Goal: Transaction & Acquisition: Purchase product/service

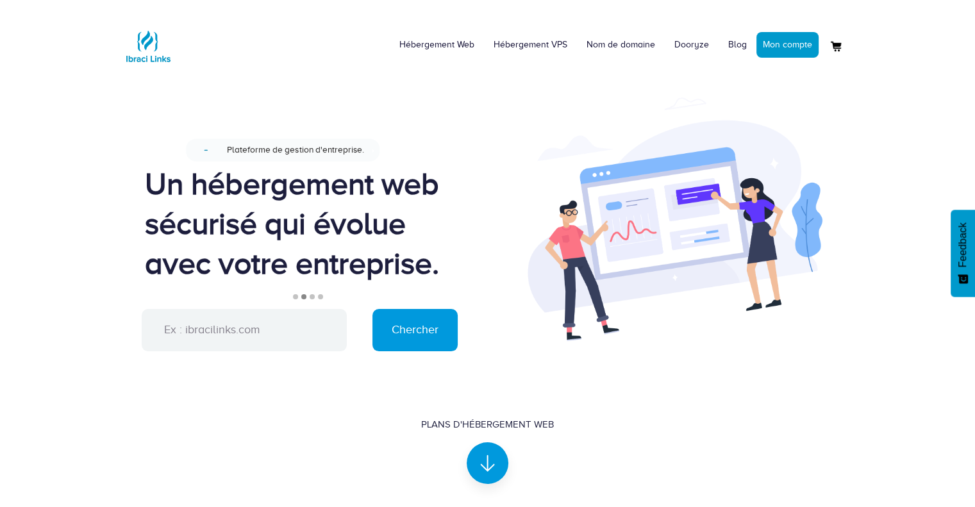
click at [294, 297] on li "1" at bounding box center [295, 296] width 5 height 5
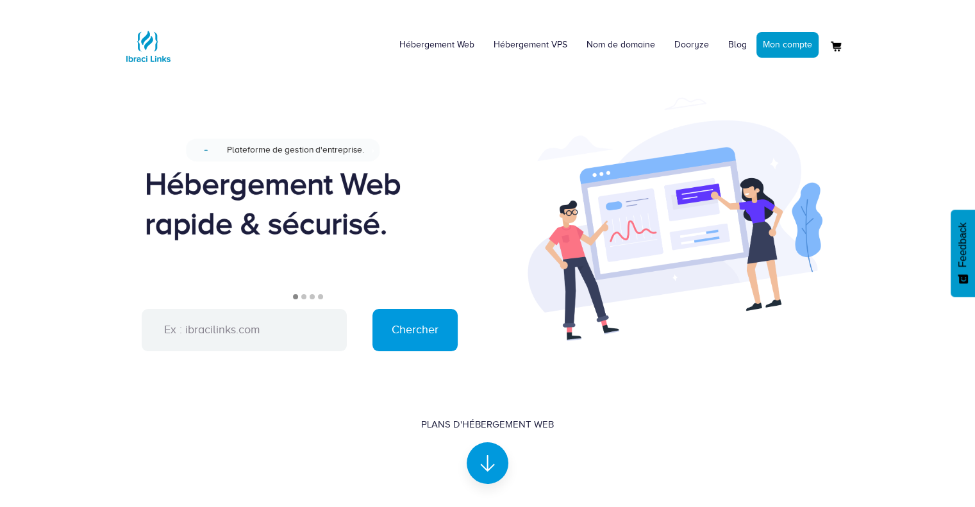
click at [301, 296] on li "2" at bounding box center [303, 296] width 5 height 5
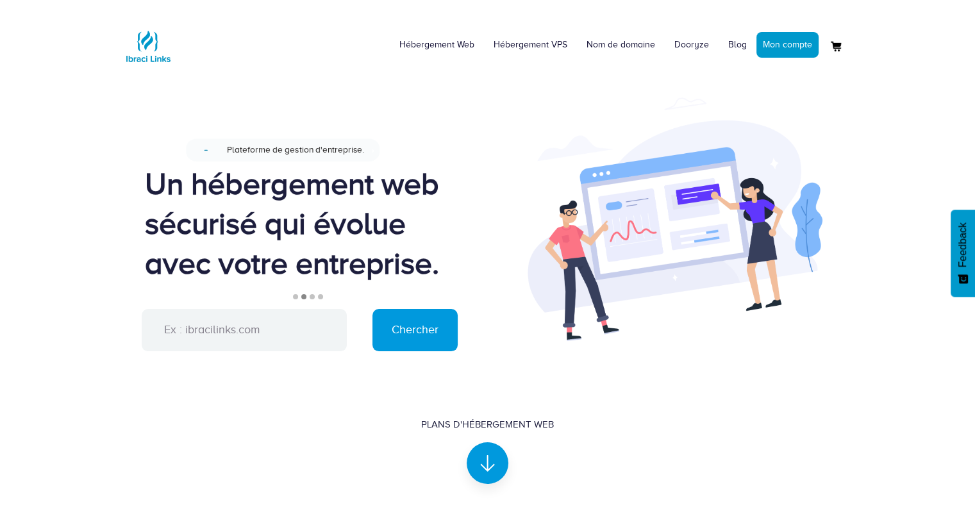
click at [312, 296] on li "3" at bounding box center [312, 296] width 5 height 5
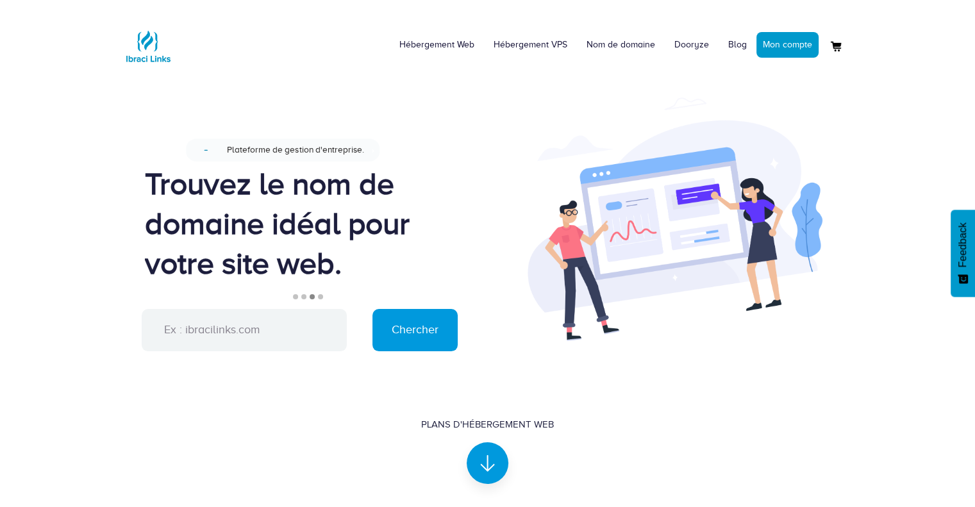
click at [321, 296] on li "4" at bounding box center [320, 296] width 5 height 5
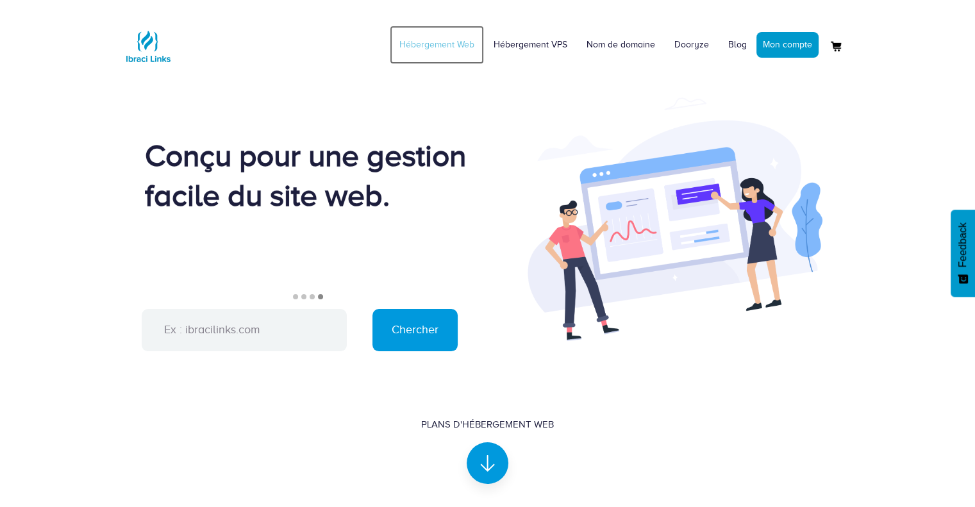
click at [423, 43] on link "Hébergement Web" at bounding box center [437, 45] width 94 height 38
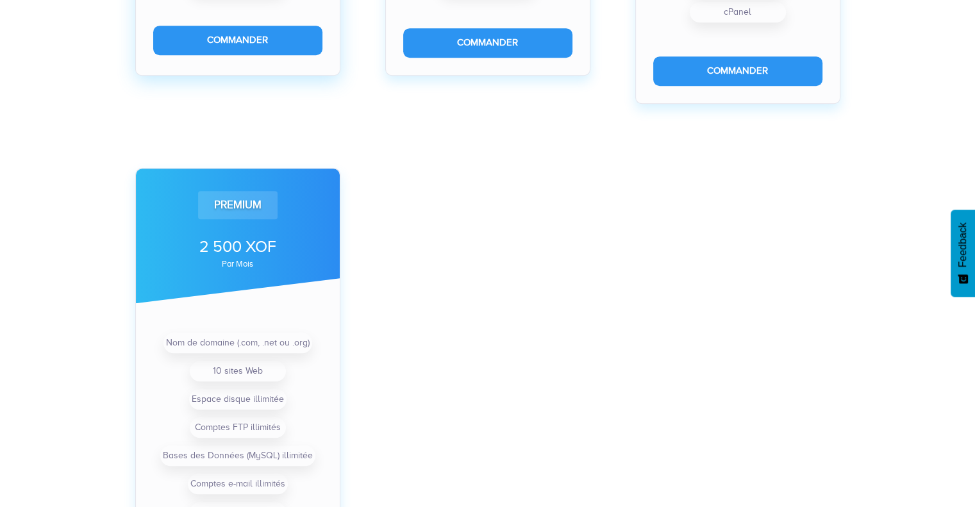
scroll to position [897, 0]
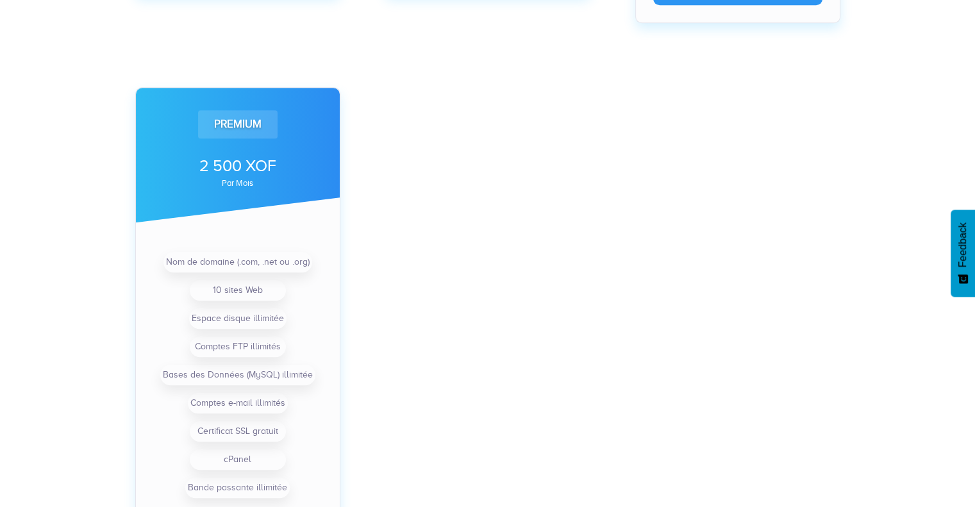
click at [431, 214] on div "Starter 490 XOF par mois 2 Sites Web 10 Go d'espace de stockage cPanel 5 Compte…" at bounding box center [488, 50] width 750 height 1084
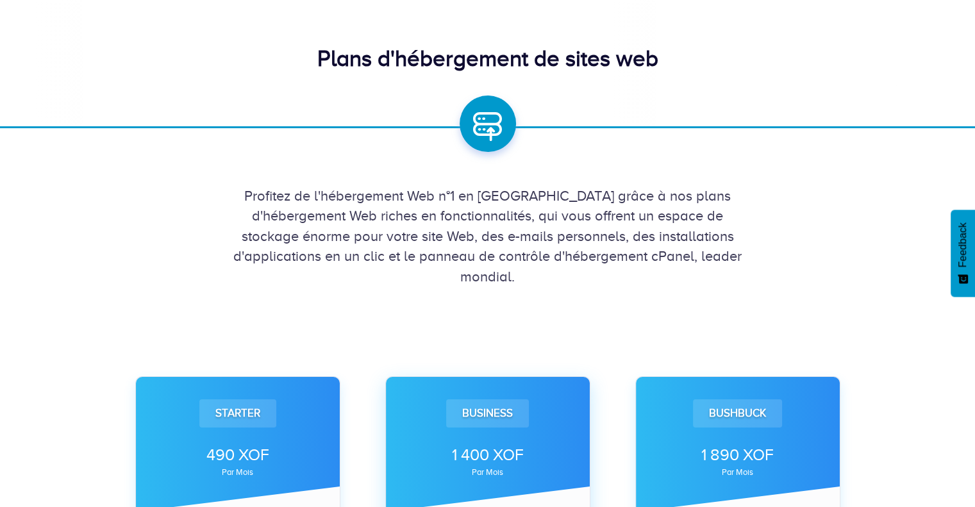
scroll to position [0, 0]
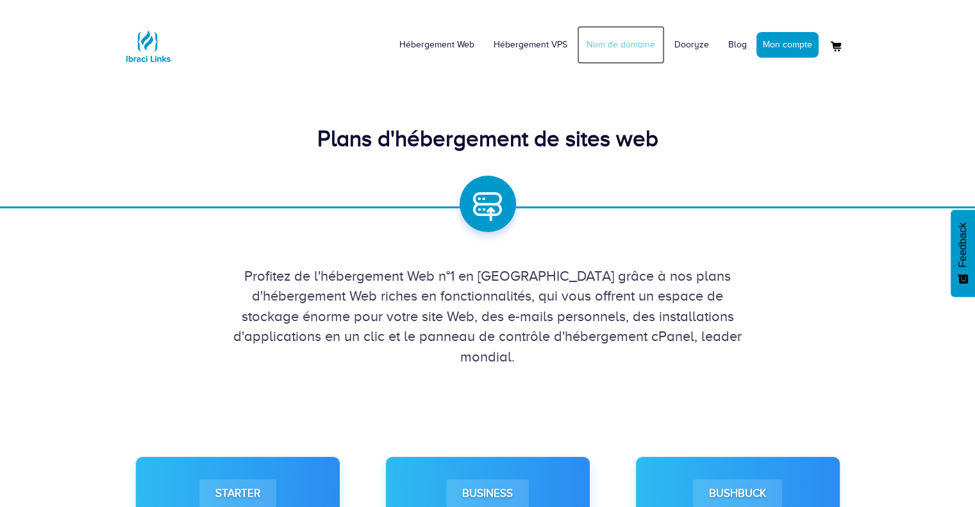
click at [612, 40] on link "Nom de domaine" at bounding box center [621, 45] width 88 height 38
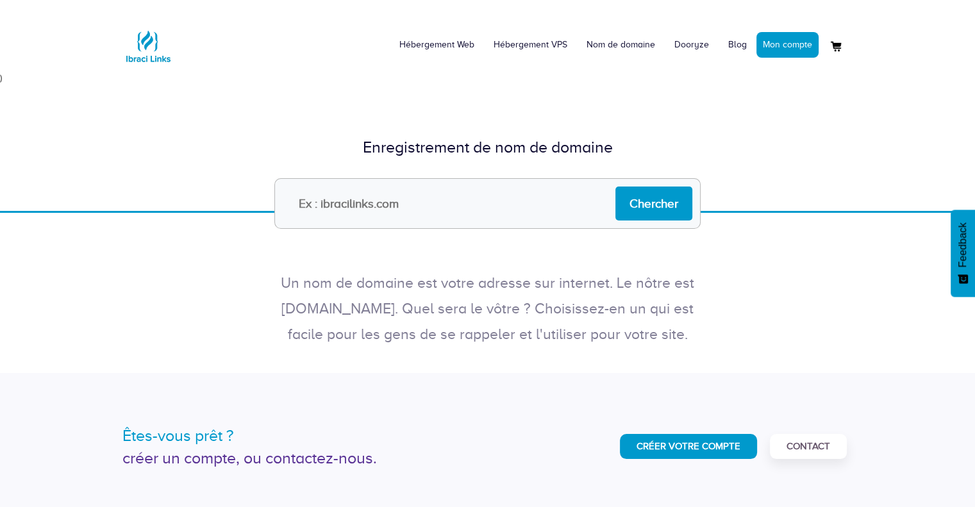
click at [346, 196] on input "text" at bounding box center [487, 203] width 426 height 51
type input "[DOMAIN_NAME]"
click at [660, 202] on input "Chercher" at bounding box center [653, 204] width 77 height 34
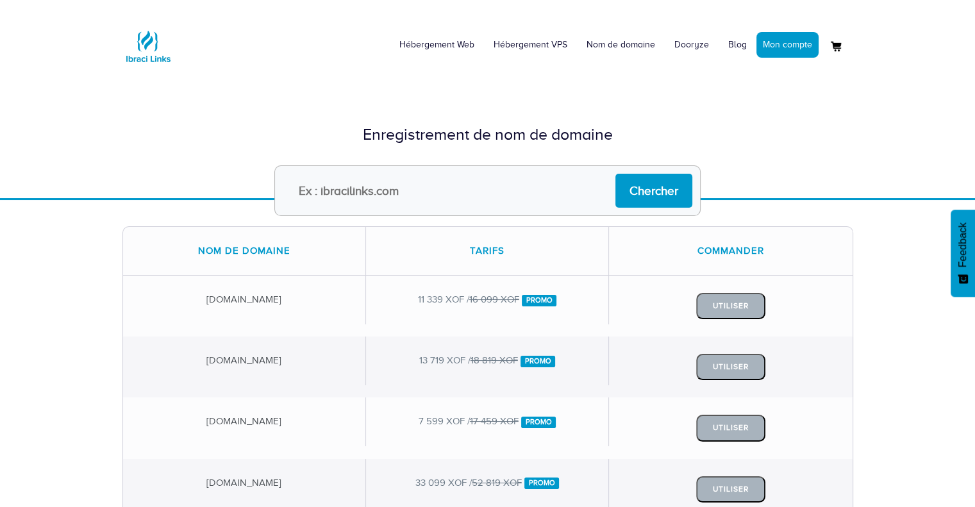
click at [689, 47] on link "Dooryze" at bounding box center [692, 45] width 54 height 38
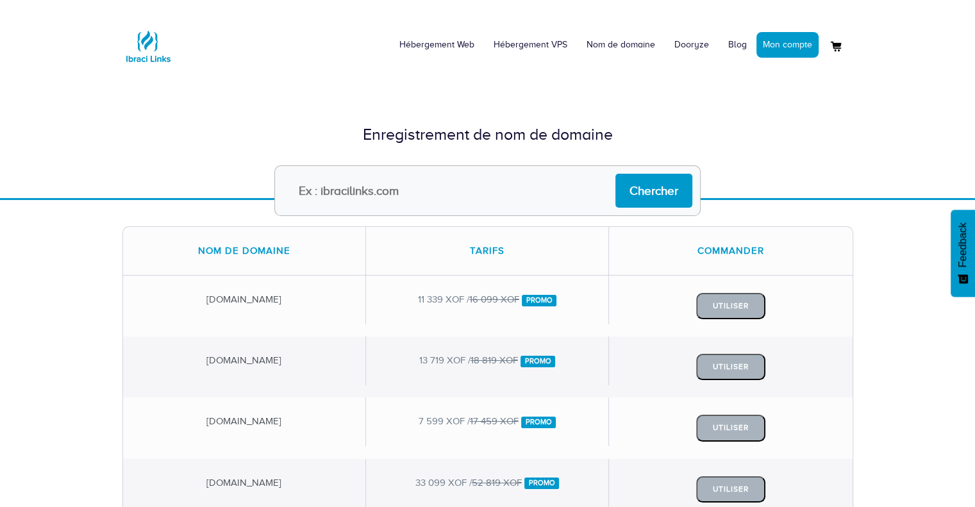
click at [903, 165] on div "Enregistrement de nom de domaine Chercher" at bounding box center [487, 135] width 975 height 126
click at [156, 45] on img at bounding box center [147, 46] width 51 height 51
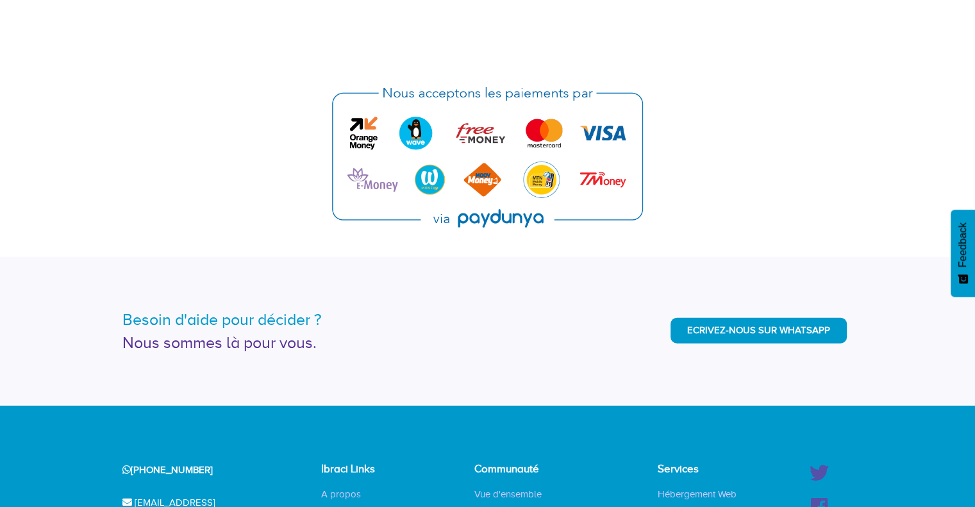
scroll to position [2585, 0]
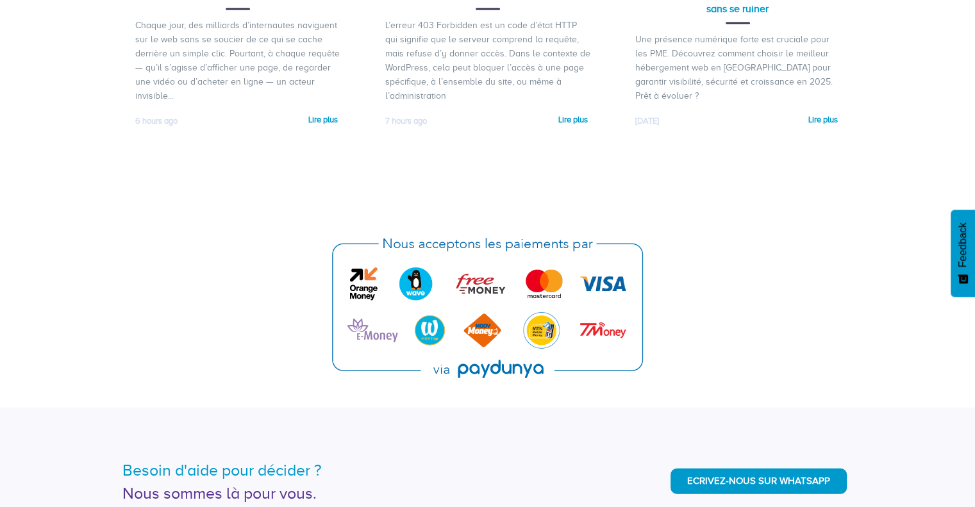
click at [460, 333] on img at bounding box center [487, 308] width 329 height 162
click at [474, 367] on img at bounding box center [487, 308] width 329 height 162
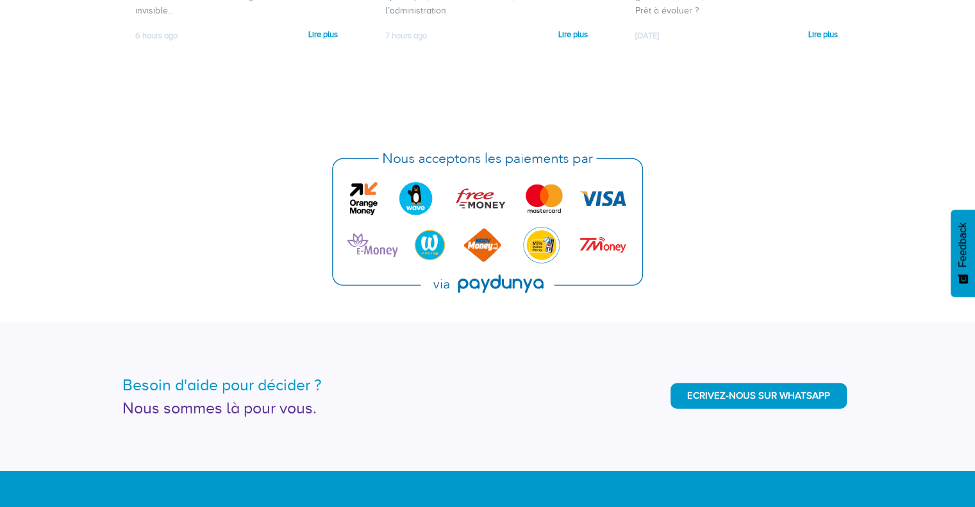
scroll to position [2841, 0]
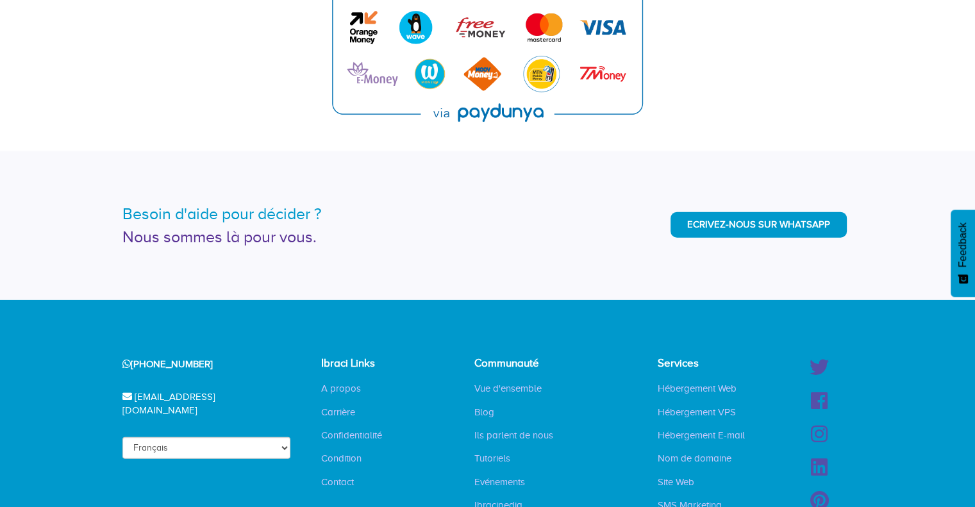
click at [703, 269] on div "Besoin d'aide pour décider ? Nous sommes là pour vous. Ecrivez-nous sur WhatsApp" at bounding box center [487, 225] width 975 height 148
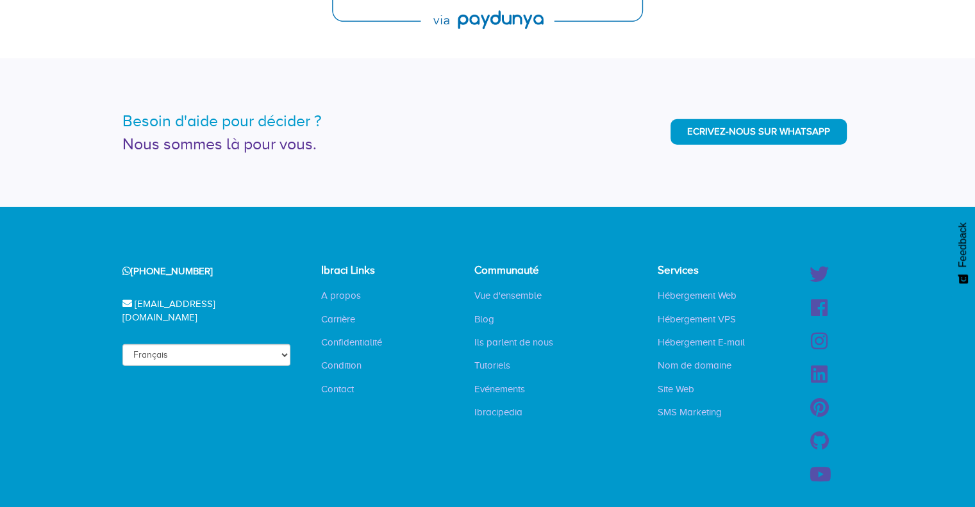
scroll to position [3202, 0]
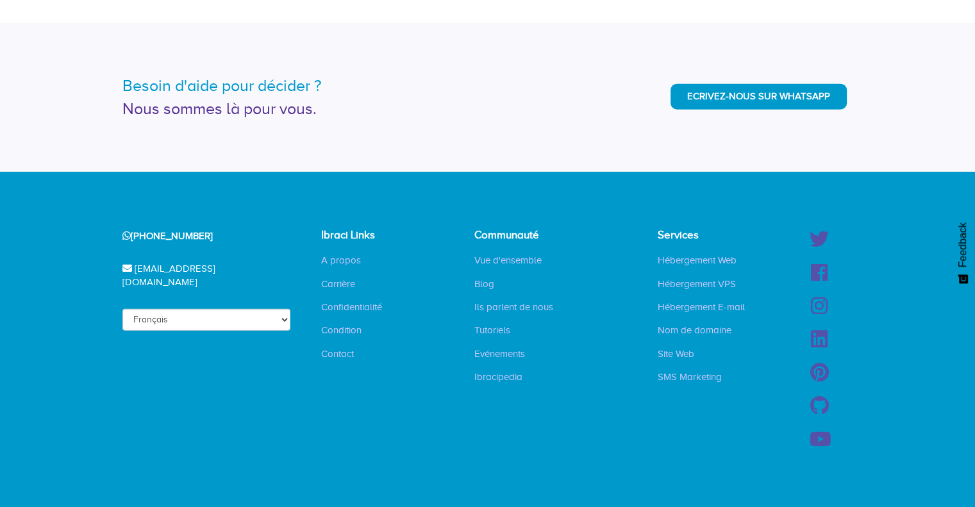
click at [532, 438] on div "+223 78 61 61 94 hello@ibracilinks.com Français English Ibraci Links A propos C…" at bounding box center [488, 345] width 750 height 233
click at [510, 349] on link "Evénements" at bounding box center [500, 353] width 70 height 13
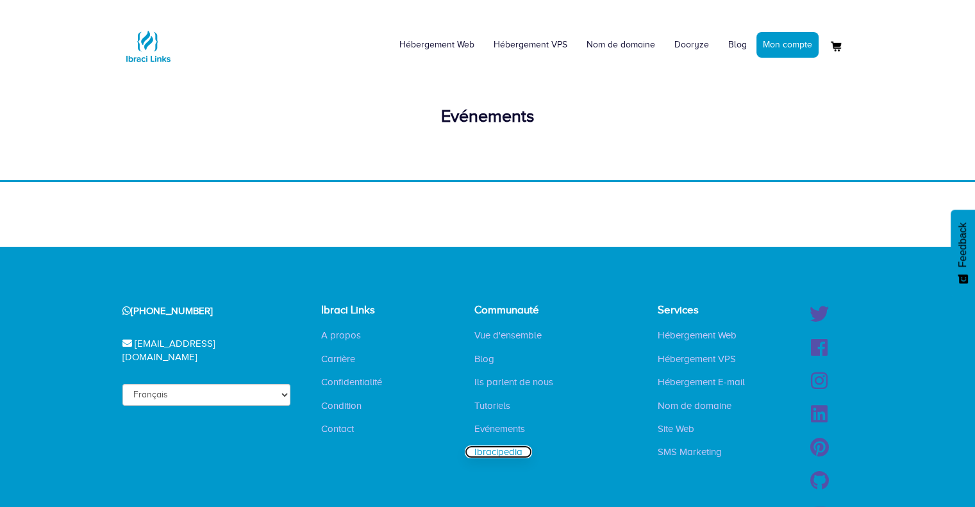
click at [501, 453] on link "Ibracipedia" at bounding box center [498, 452] width 67 height 13
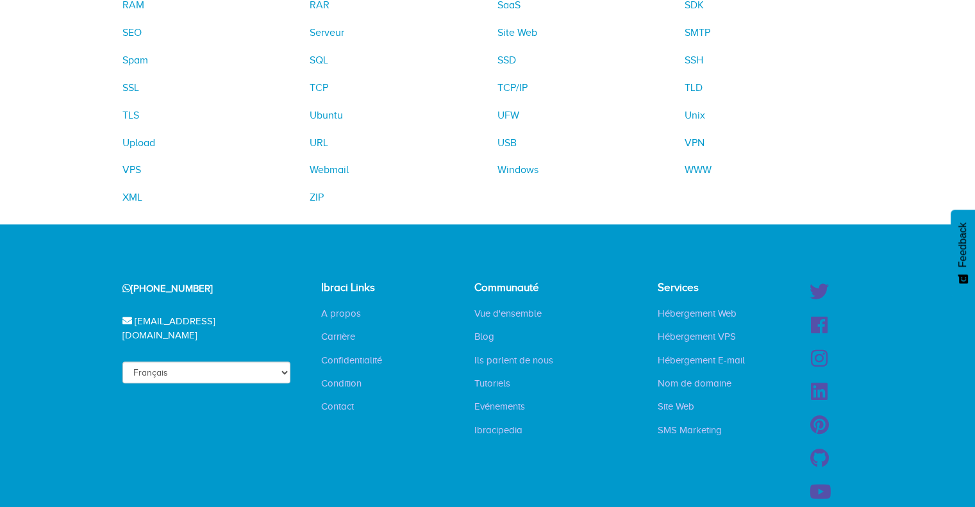
scroll to position [897, 0]
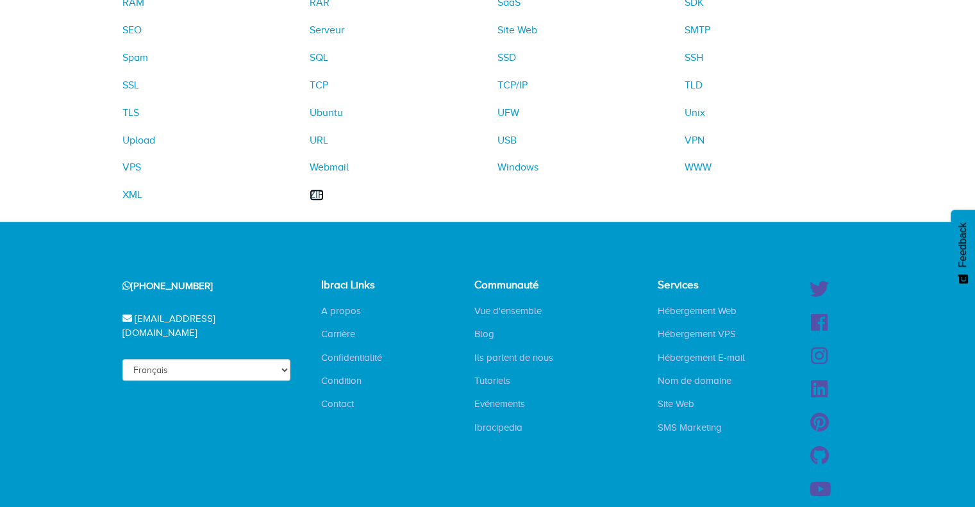
click at [317, 192] on link "ZIP" at bounding box center [317, 195] width 14 height 12
click at [501, 138] on link "USB" at bounding box center [506, 141] width 19 height 12
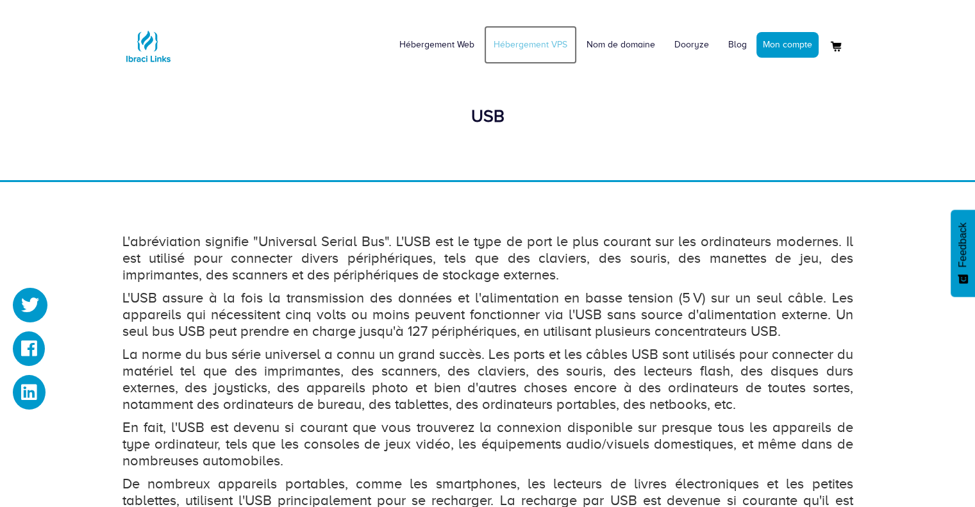
click at [550, 45] on link "Hébergement VPS" at bounding box center [530, 45] width 93 height 38
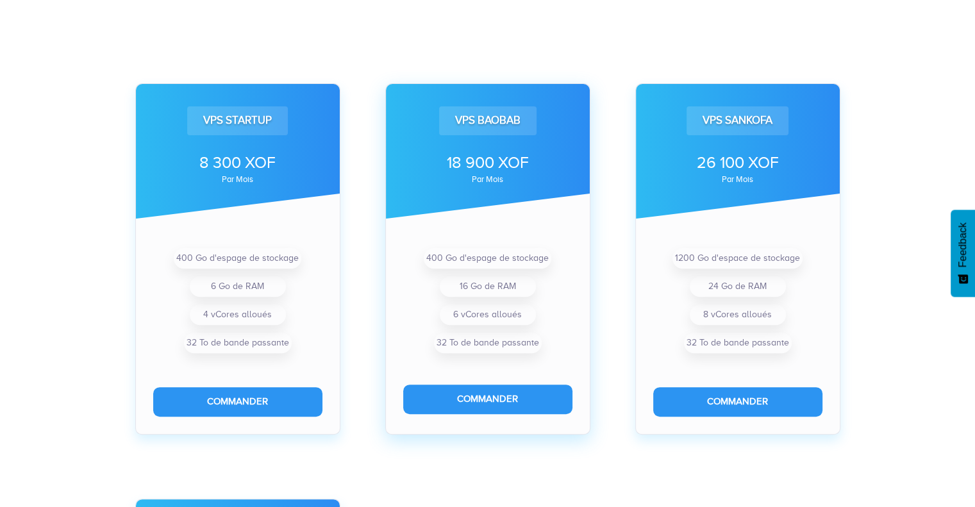
scroll to position [385, 0]
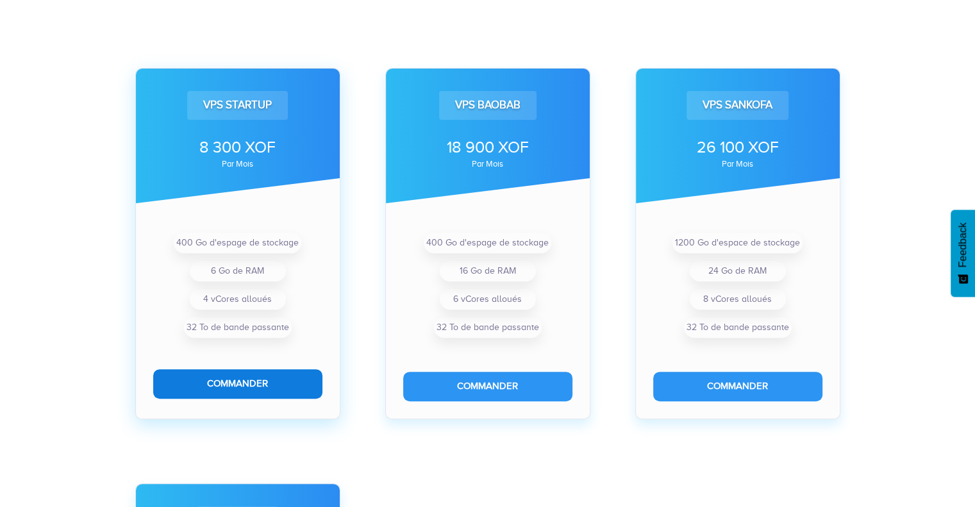
click at [247, 394] on button "Commander" at bounding box center [237, 383] width 169 height 29
click at [272, 385] on button "Commander" at bounding box center [237, 383] width 169 height 29
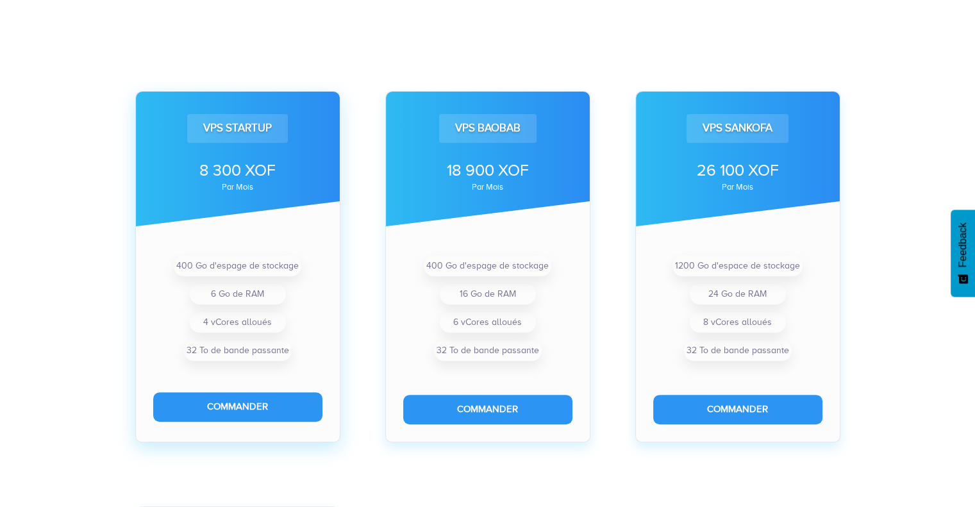
scroll to position [385, 0]
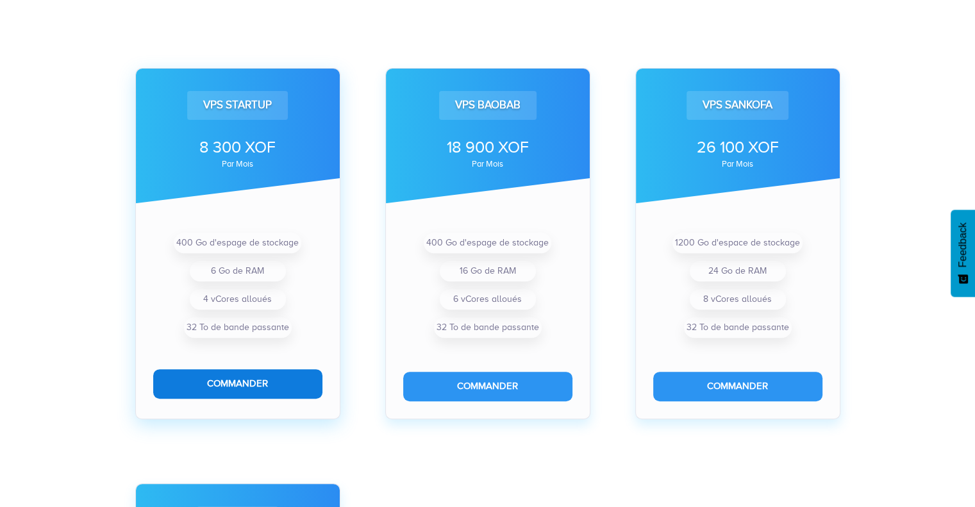
click at [260, 382] on button "Commander" at bounding box center [237, 383] width 169 height 29
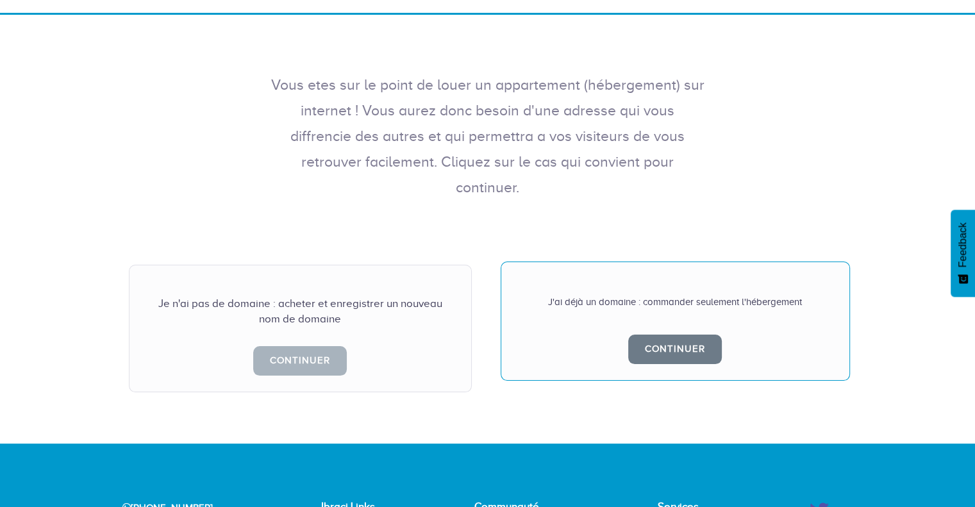
scroll to position [192, 0]
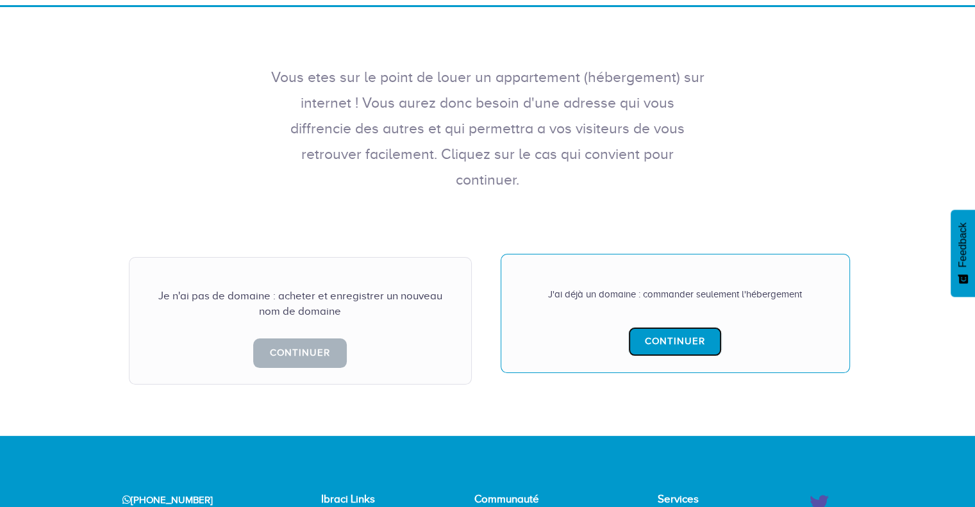
click at [662, 327] on link "Continuer" at bounding box center [675, 341] width 94 height 29
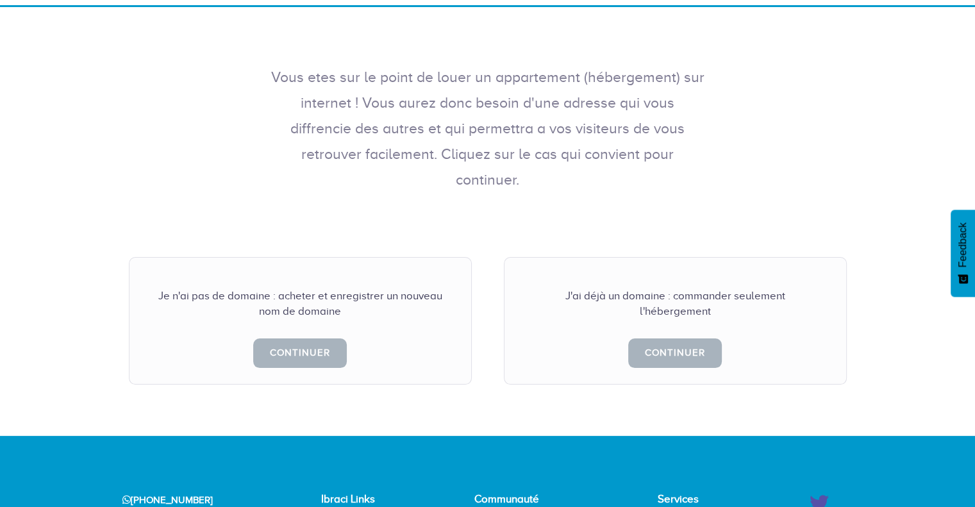
scroll to position [0, 0]
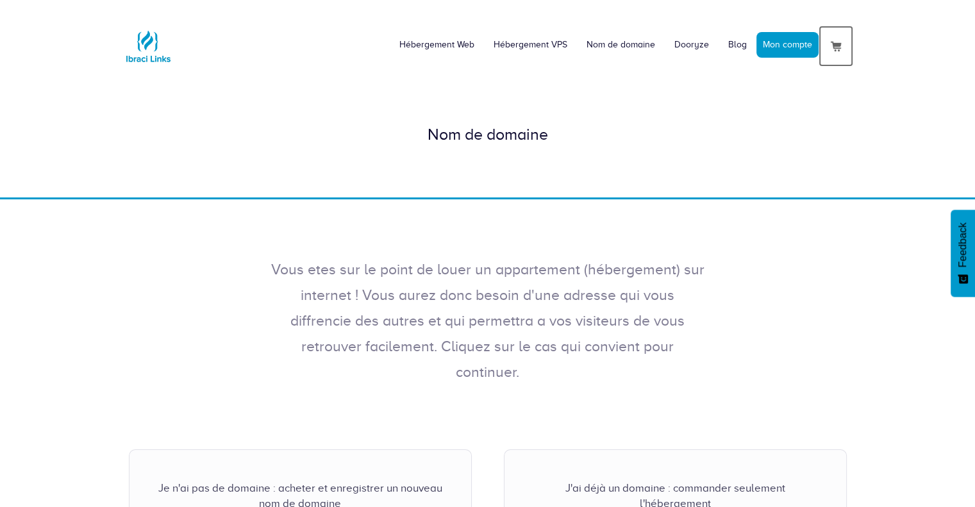
click at [834, 46] on img at bounding box center [835, 45] width 15 height 15
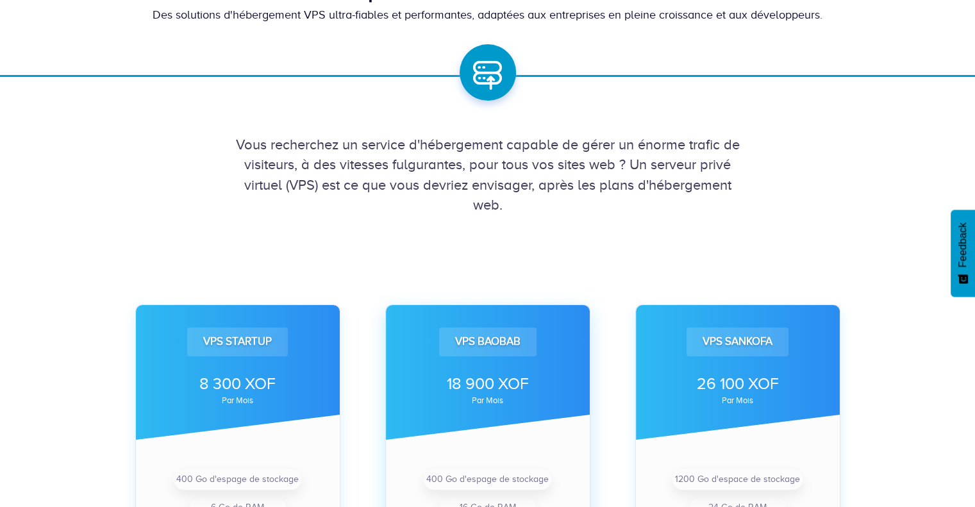
scroll to position [321, 0]
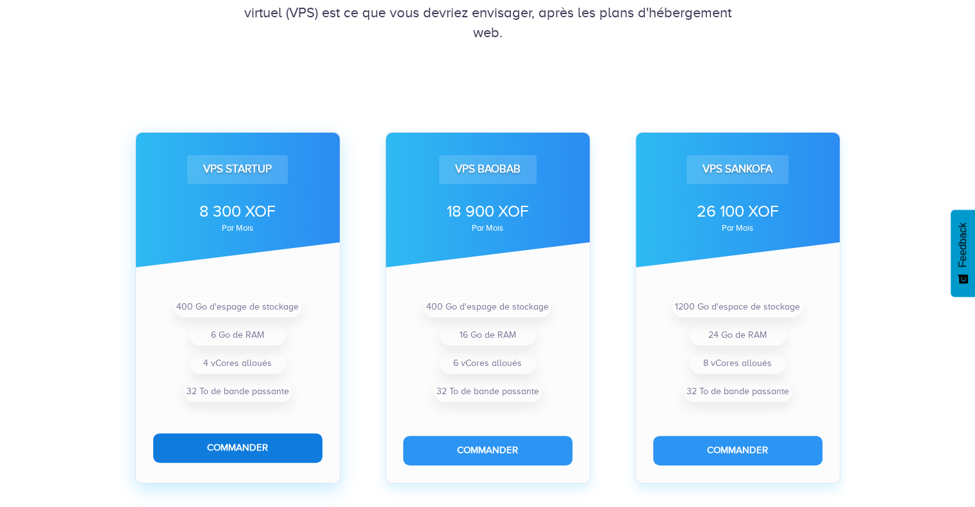
click at [281, 448] on button "Commander" at bounding box center [237, 447] width 169 height 29
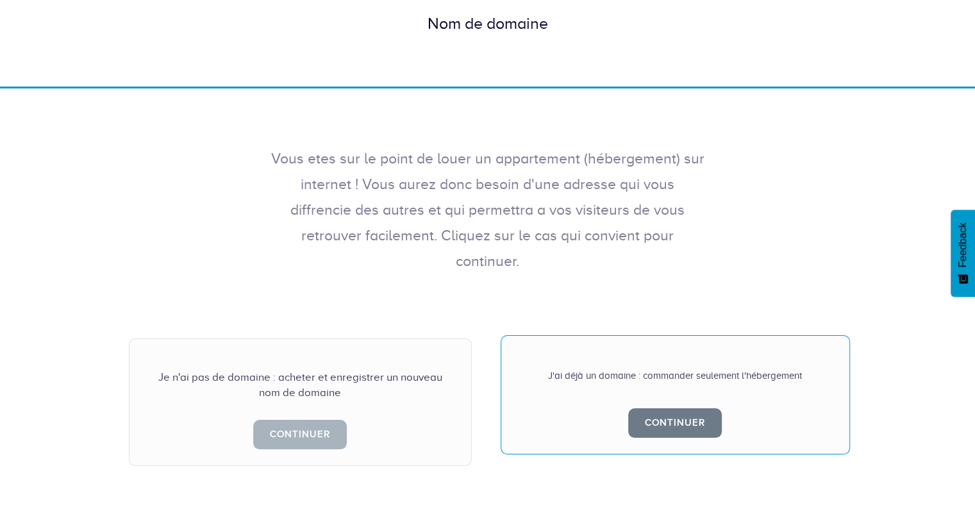
scroll to position [256, 0]
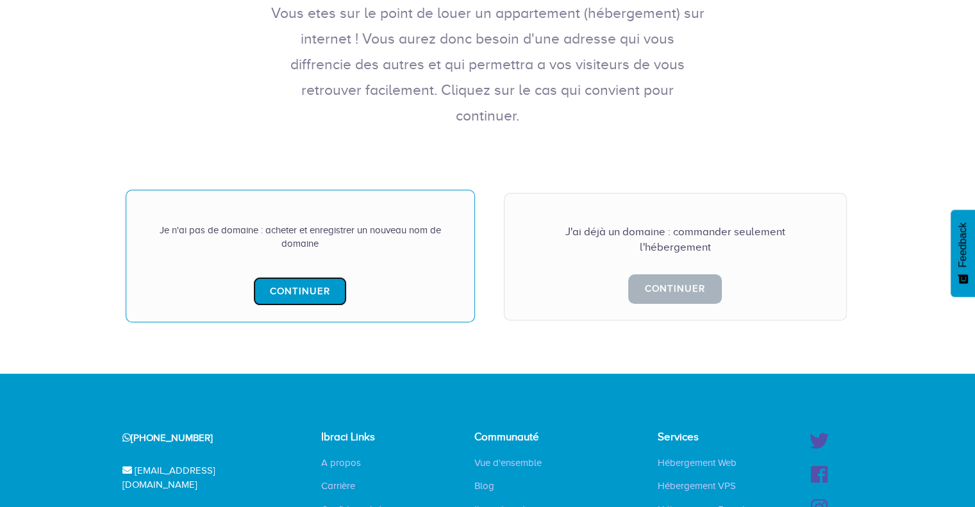
click at [295, 277] on link "Continuer" at bounding box center [300, 291] width 94 height 29
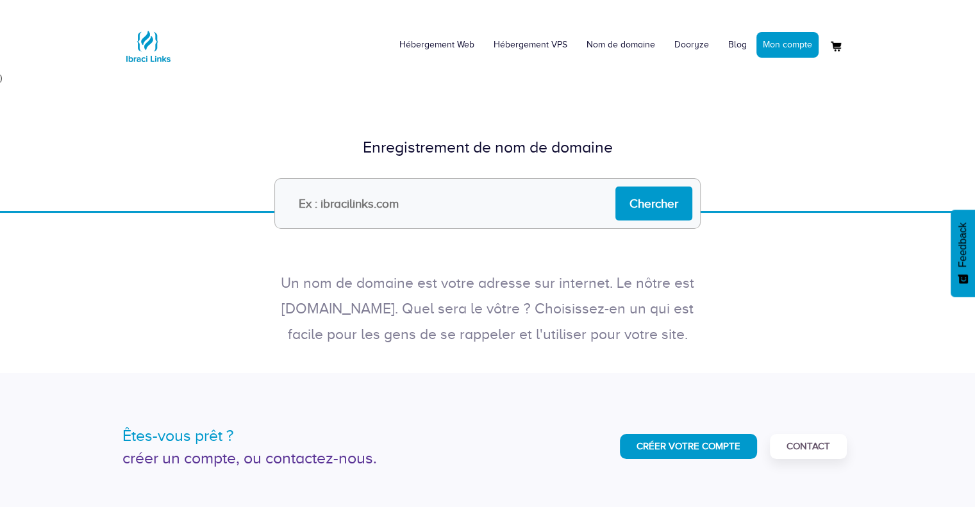
click at [329, 204] on input "text" at bounding box center [487, 203] width 426 height 51
type input "vccbcbcvn.com"
click at [662, 202] on input "Chercher" at bounding box center [653, 204] width 77 height 34
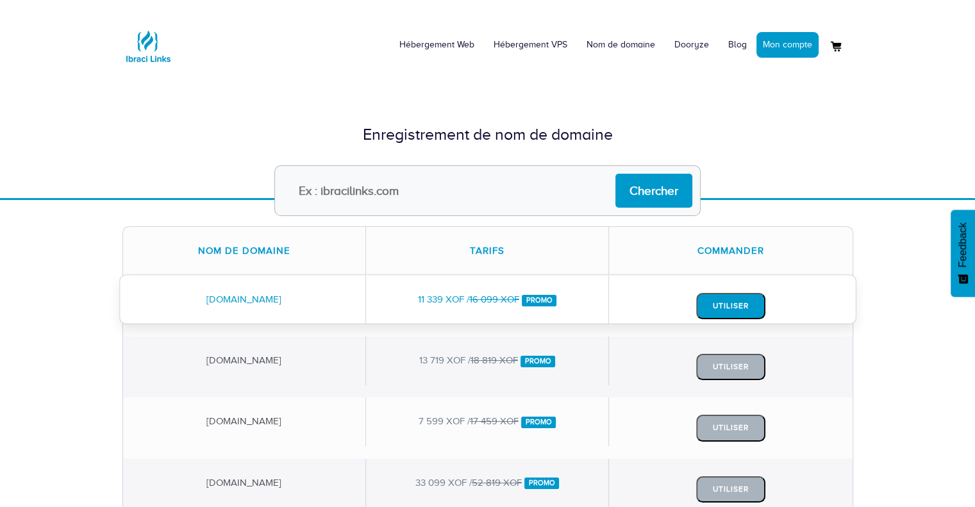
click at [728, 310] on button "Utiliser" at bounding box center [730, 306] width 69 height 26
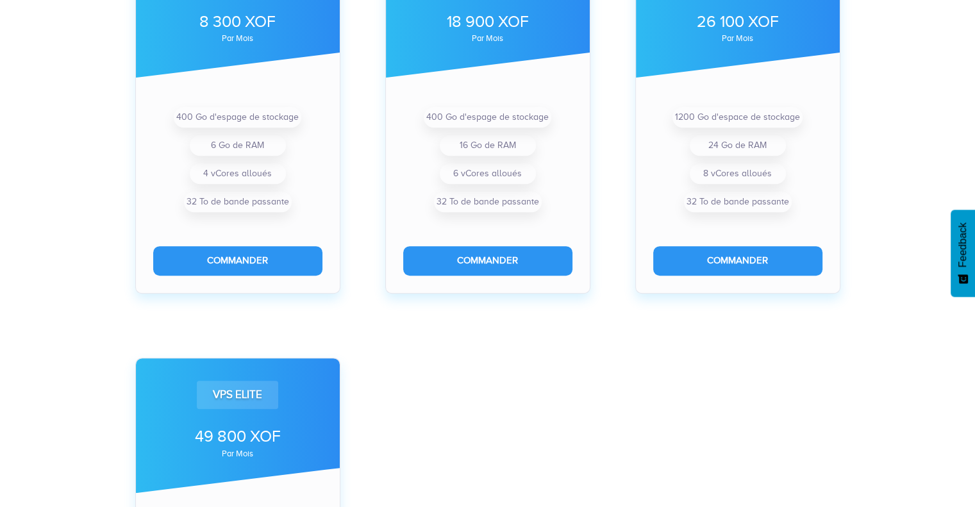
scroll to position [513, 0]
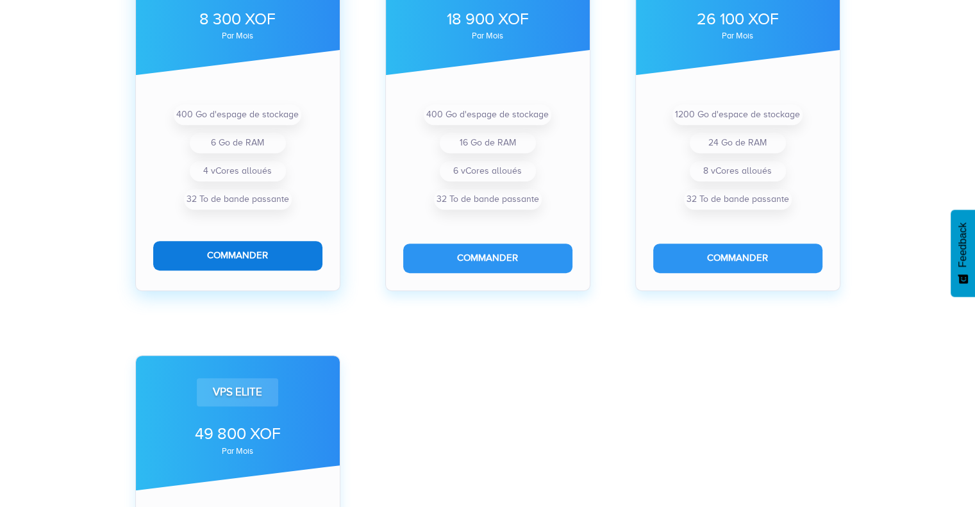
click at [235, 254] on button "Commander" at bounding box center [237, 255] width 169 height 29
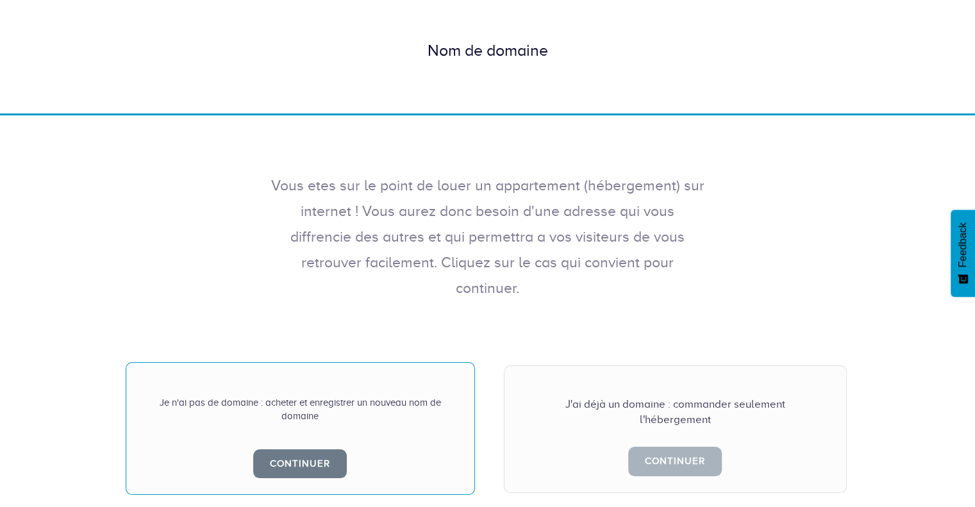
scroll to position [192, 0]
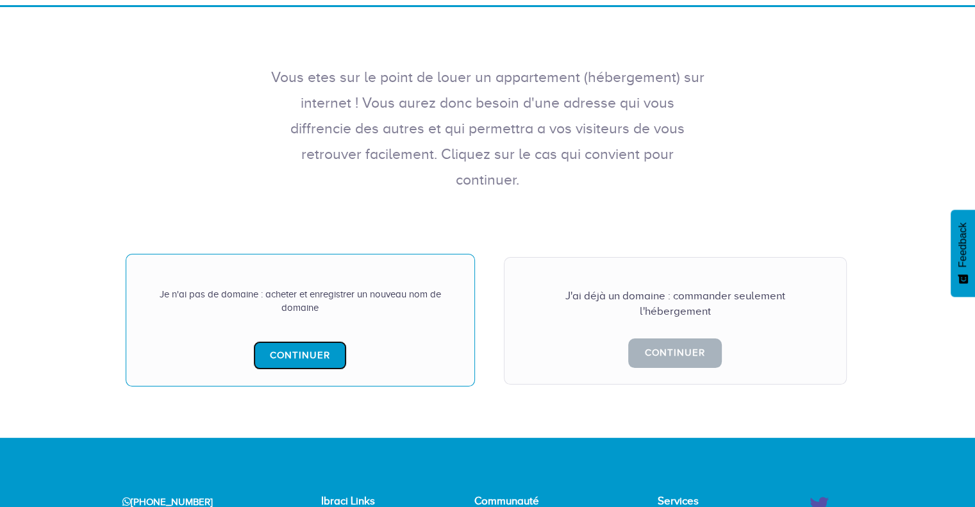
click at [265, 341] on link "Continuer" at bounding box center [300, 355] width 94 height 29
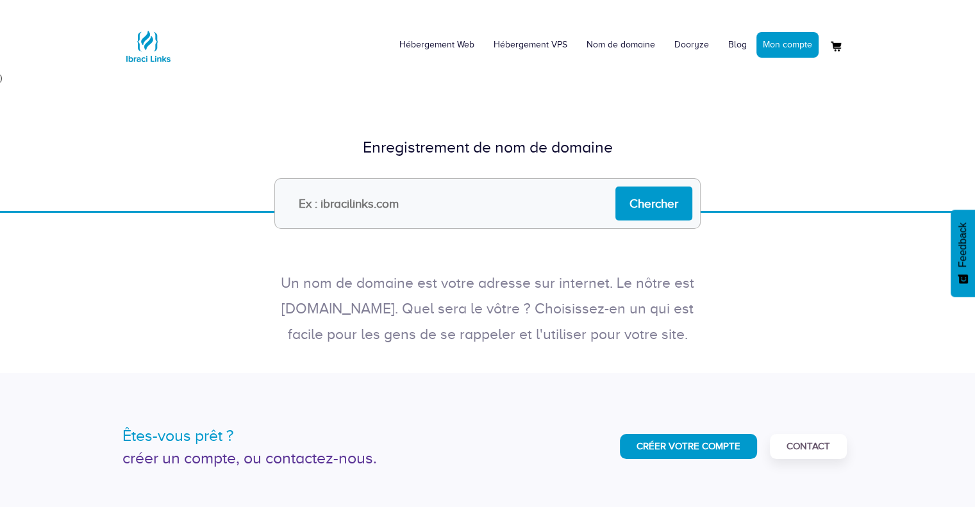
click at [356, 199] on input "text" at bounding box center [487, 203] width 426 height 51
type input "[DOMAIN_NAME]"
click at [680, 210] on input "Chercher" at bounding box center [653, 204] width 77 height 34
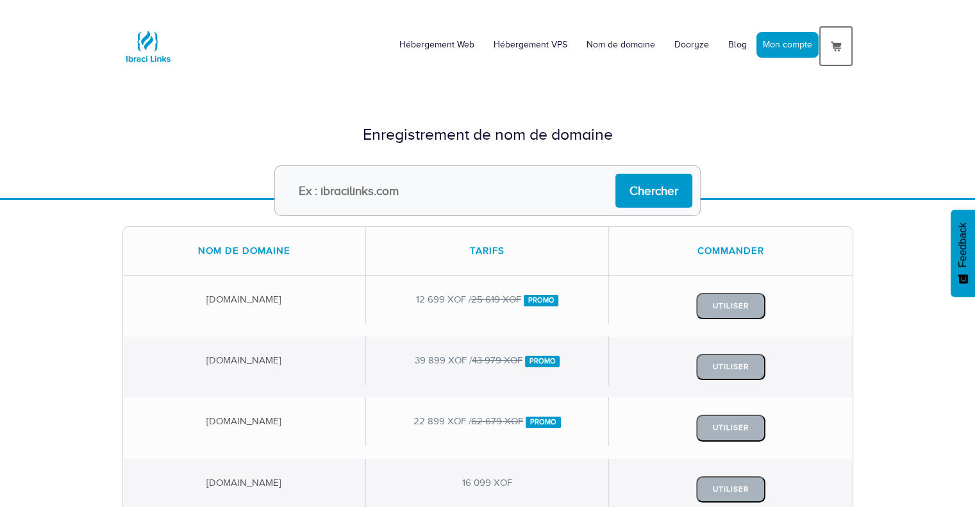
click at [833, 48] on img at bounding box center [835, 45] width 15 height 15
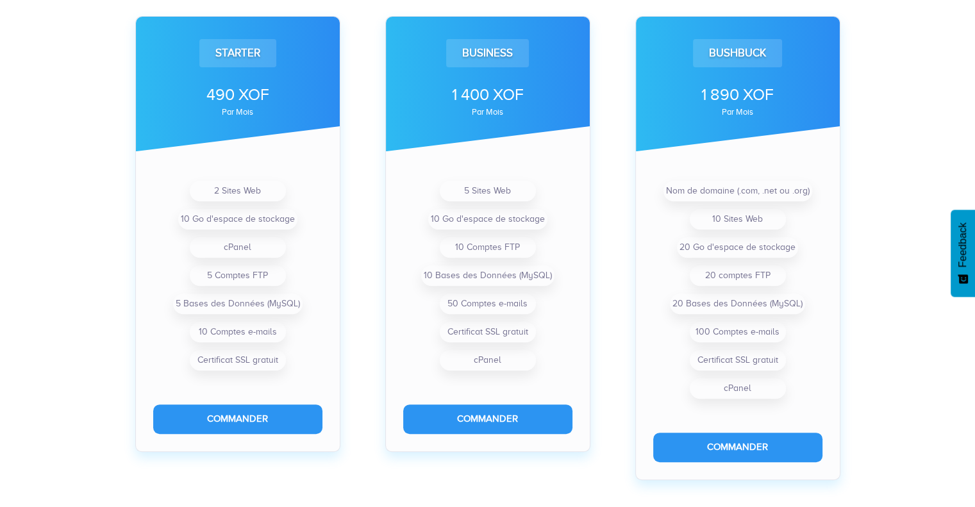
scroll to position [449, 0]
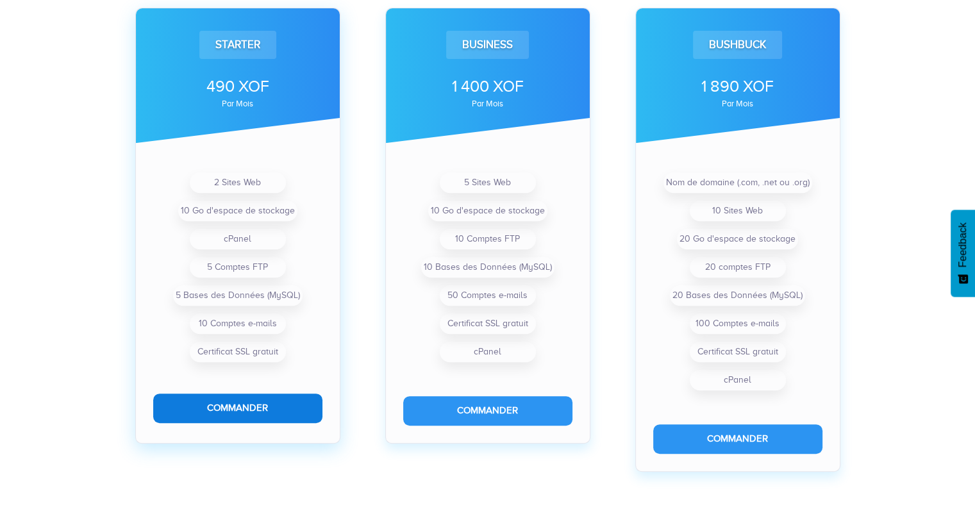
click at [228, 413] on button "Commander" at bounding box center [237, 408] width 169 height 29
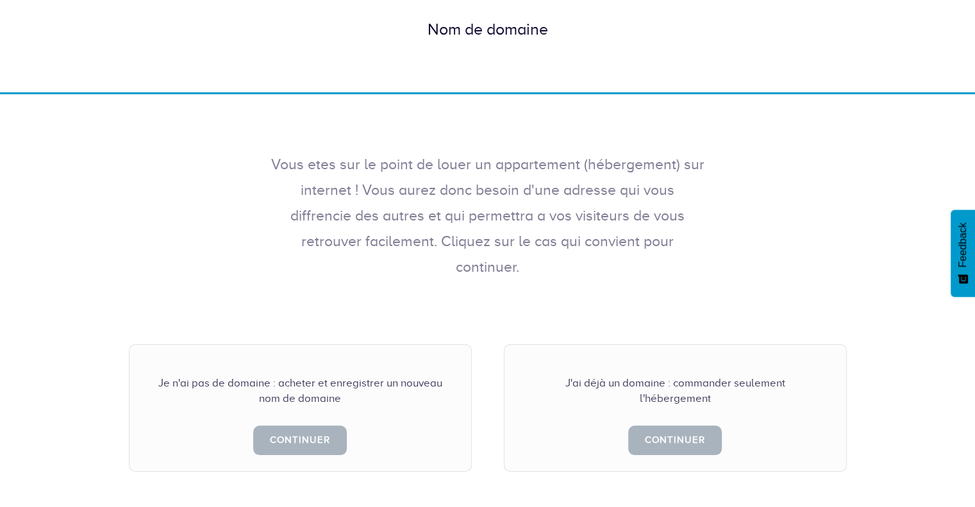
scroll to position [256, 0]
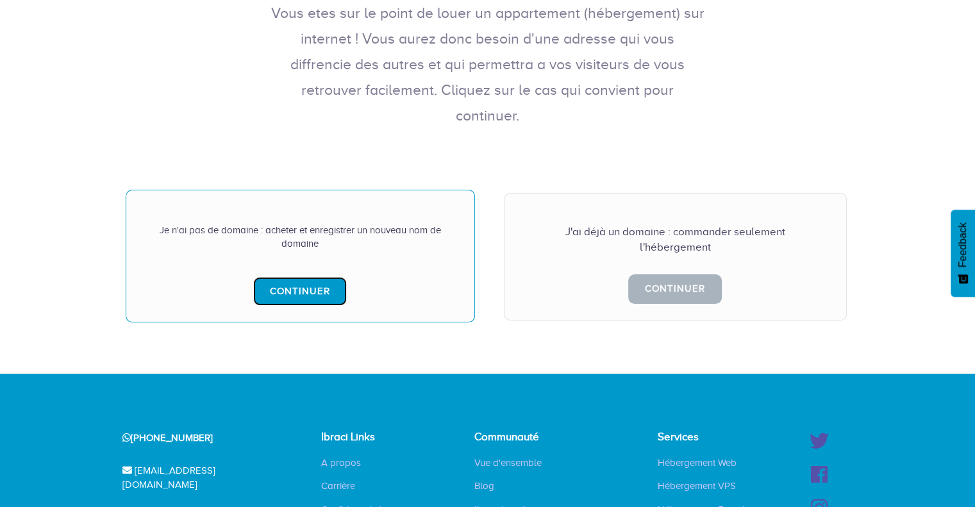
click at [289, 277] on link "Continuer" at bounding box center [300, 291] width 94 height 29
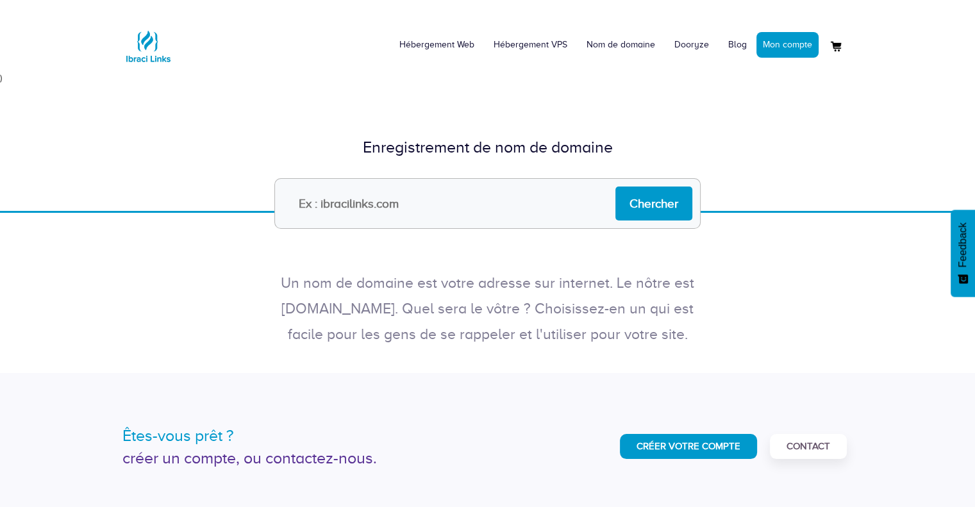
click at [386, 196] on input "text" at bounding box center [487, 203] width 426 height 51
type input "fgfgdfbg.com"
click at [631, 195] on input "Chercher" at bounding box center [653, 204] width 77 height 34
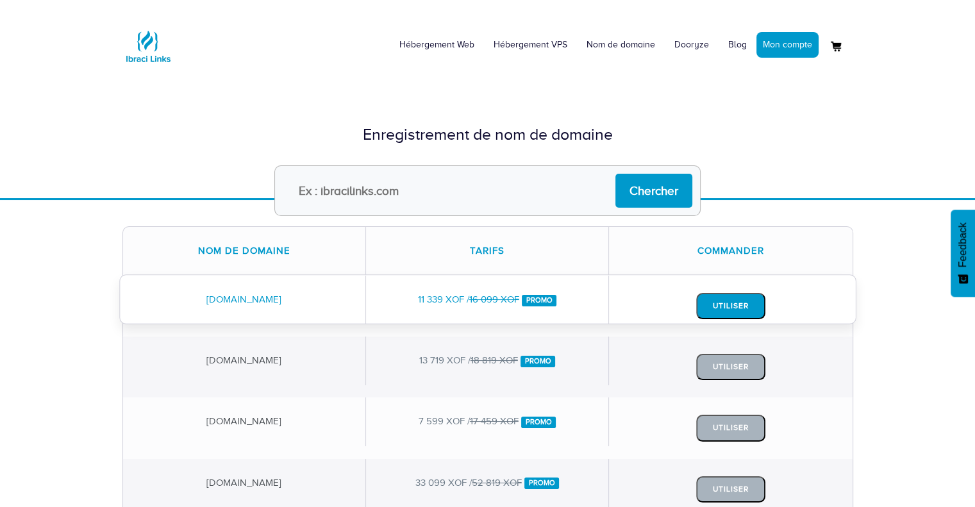
click at [735, 303] on button "Utiliser" at bounding box center [730, 306] width 69 height 26
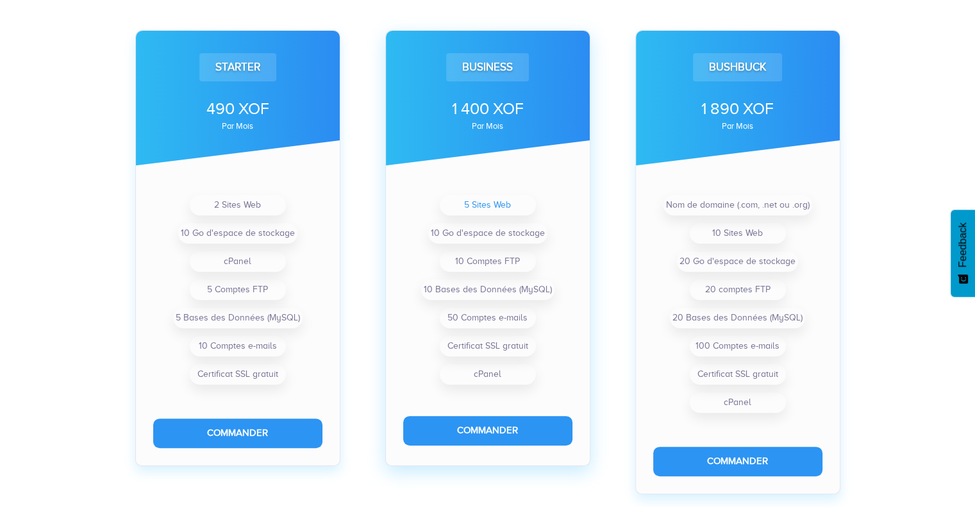
scroll to position [449, 0]
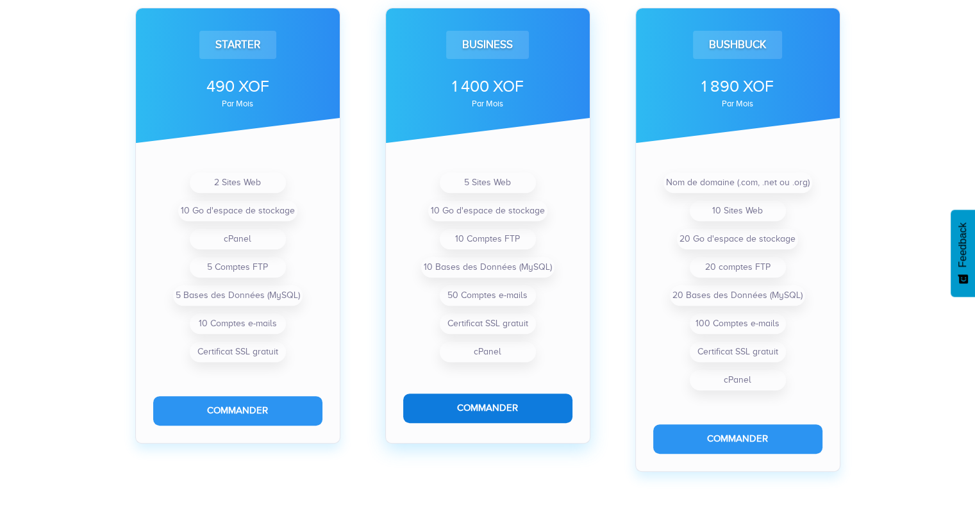
click at [492, 405] on button "Commander" at bounding box center [487, 408] width 169 height 29
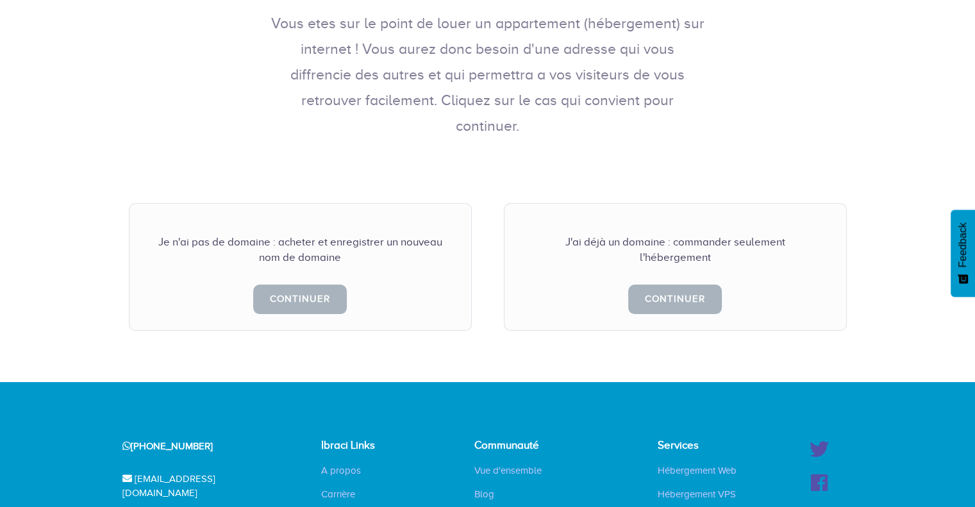
scroll to position [256, 0]
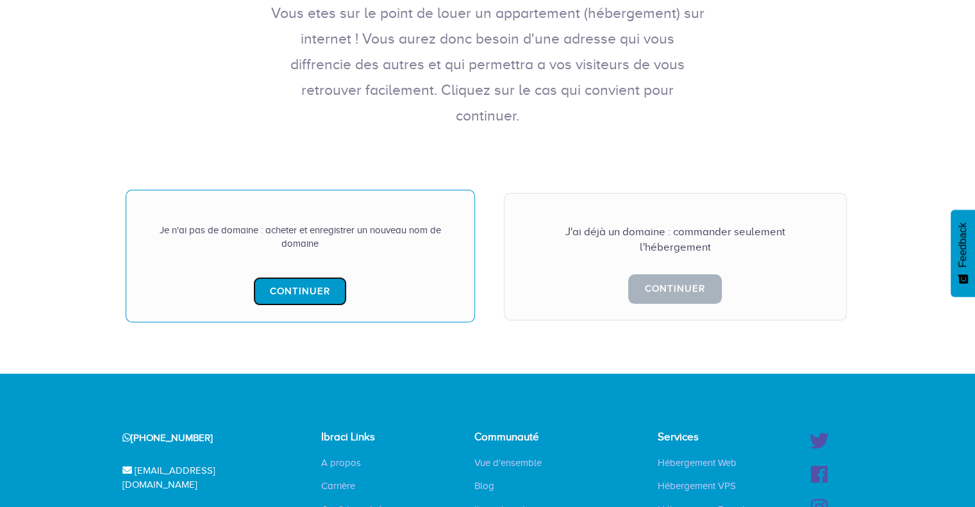
click at [301, 277] on link "Continuer" at bounding box center [300, 291] width 94 height 29
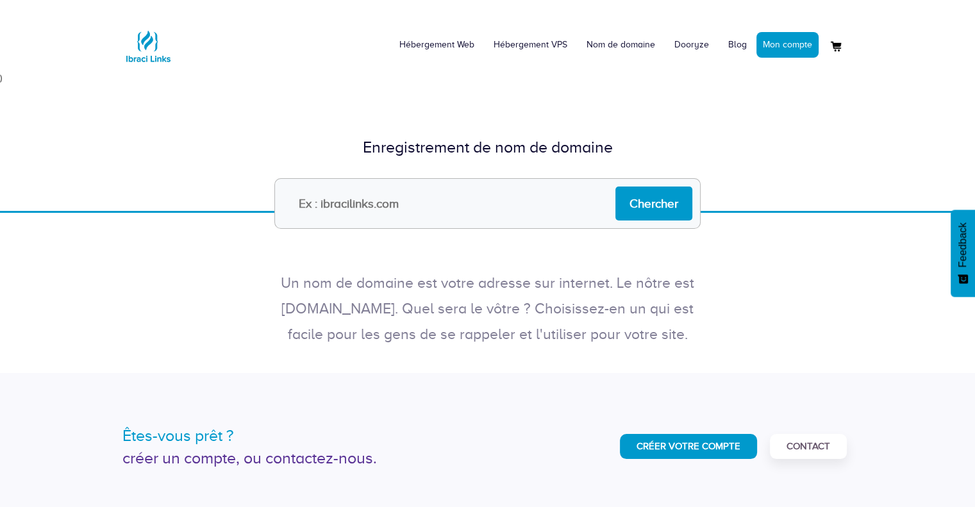
click at [311, 192] on input "text" at bounding box center [487, 203] width 426 height 51
type input "dxvxfbfb.com"
click at [653, 201] on input "Chercher" at bounding box center [653, 204] width 77 height 34
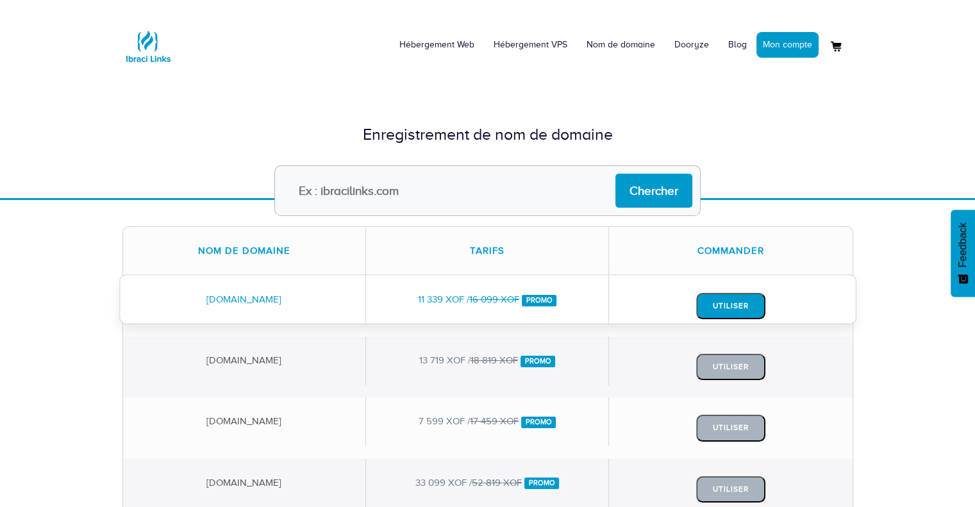
click at [741, 309] on button "Utiliser" at bounding box center [730, 306] width 69 height 26
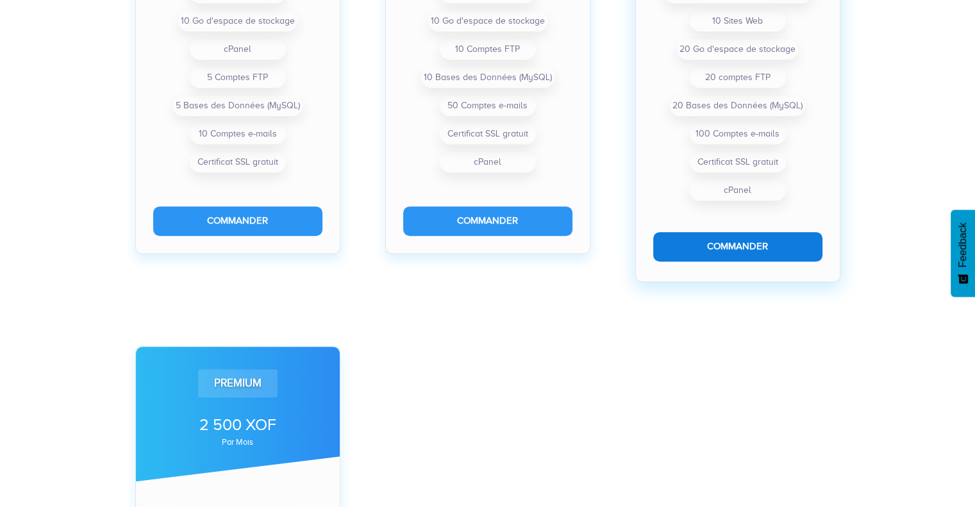
scroll to position [641, 0]
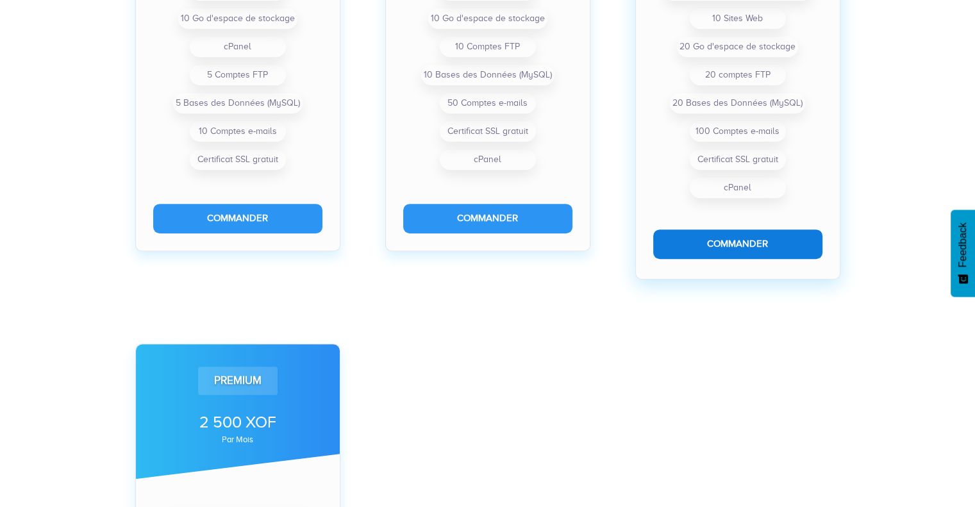
click at [721, 247] on button "Commander" at bounding box center [737, 243] width 169 height 29
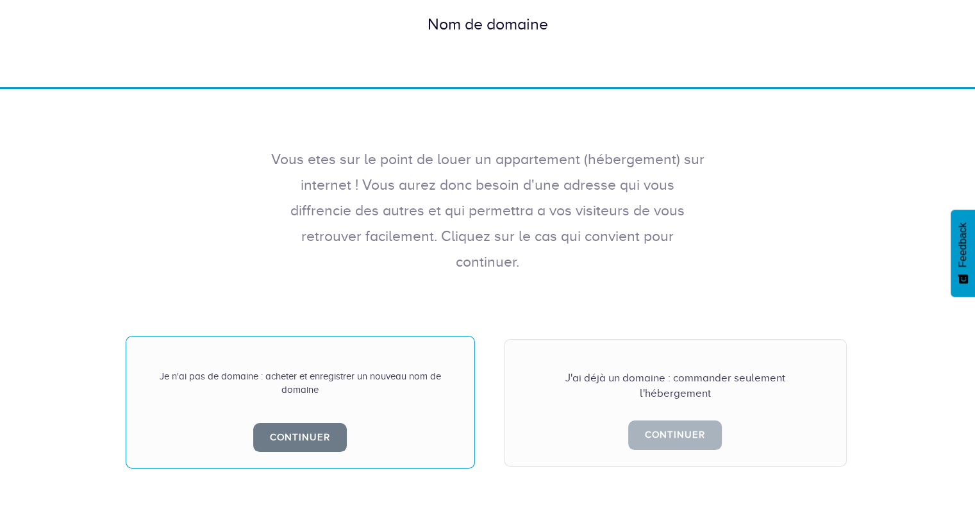
scroll to position [192, 0]
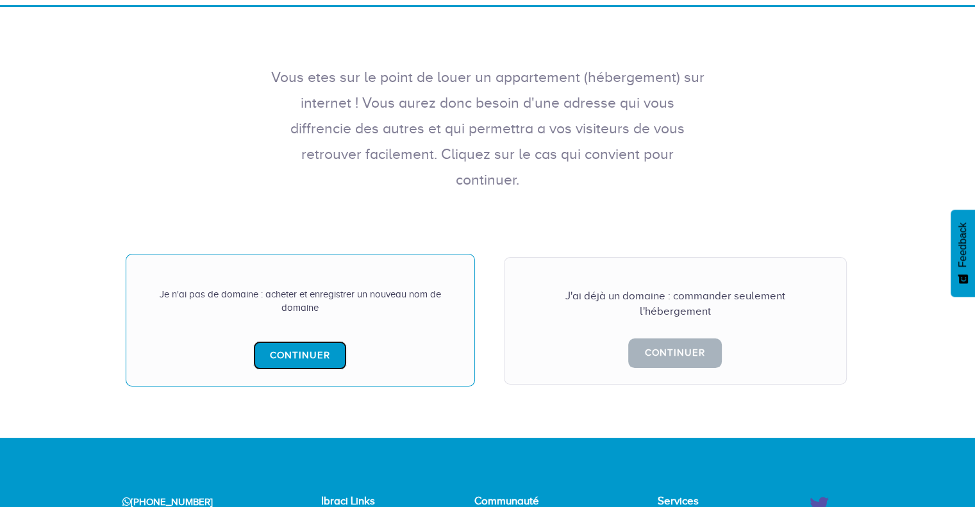
click at [297, 341] on link "Continuer" at bounding box center [300, 355] width 94 height 29
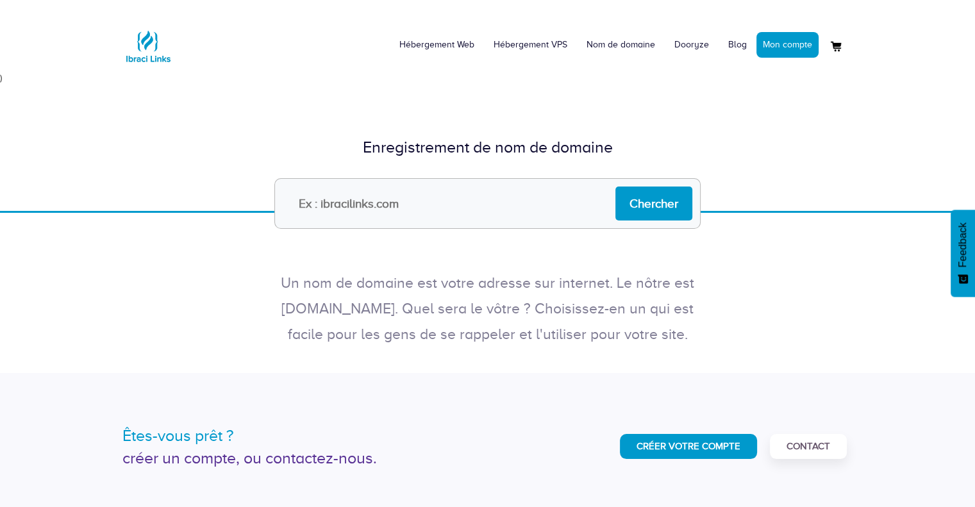
click at [319, 208] on input "text" at bounding box center [487, 203] width 426 height 51
type input "[DOMAIN_NAME]"
click at [654, 199] on input "Chercher" at bounding box center [653, 204] width 77 height 34
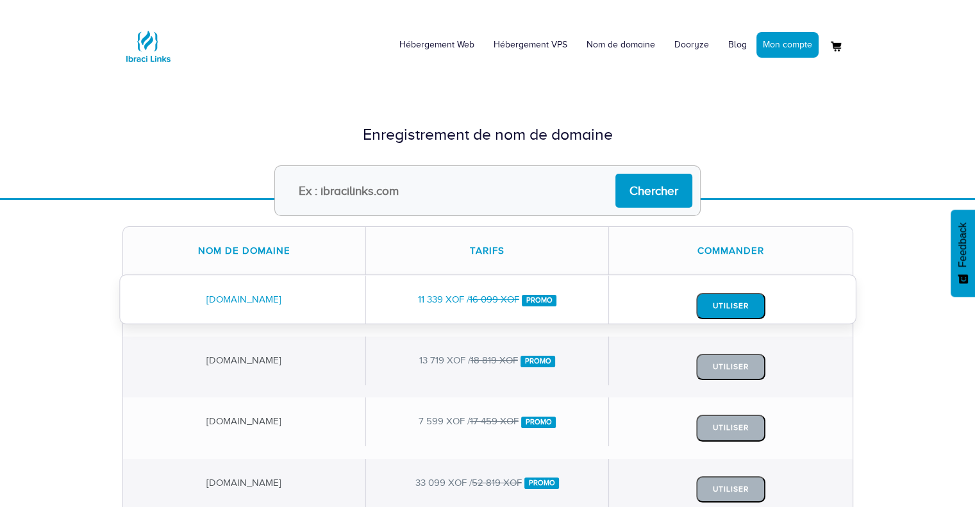
click at [727, 310] on button "Utiliser" at bounding box center [730, 306] width 69 height 26
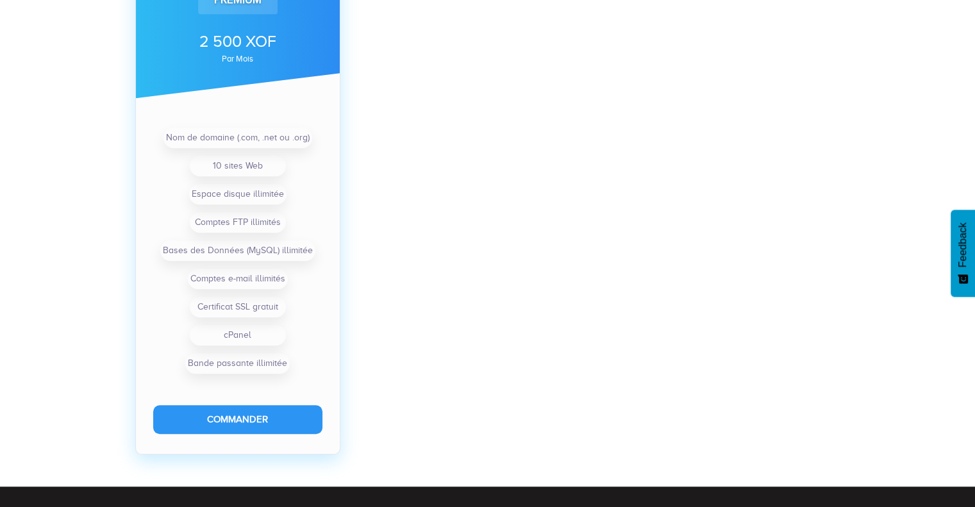
scroll to position [1026, 0]
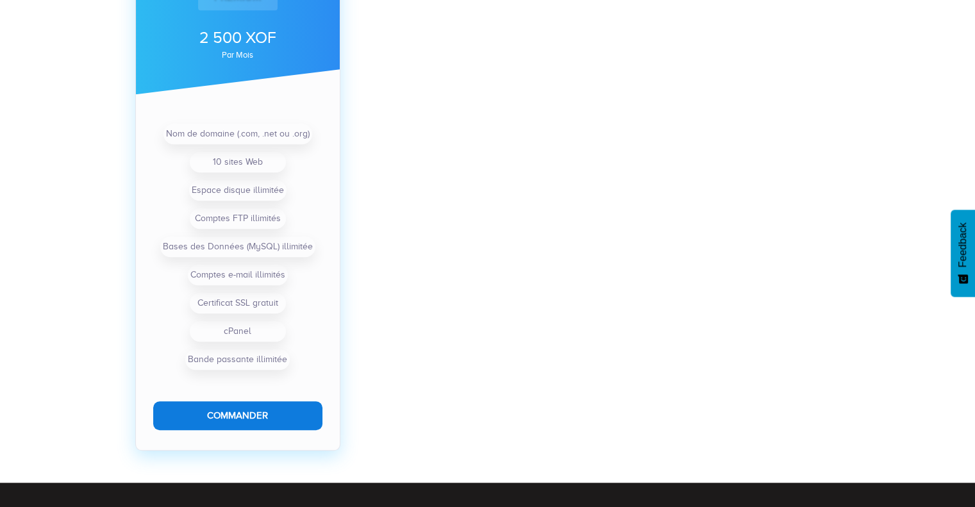
click at [249, 415] on button "Commander" at bounding box center [237, 415] width 169 height 29
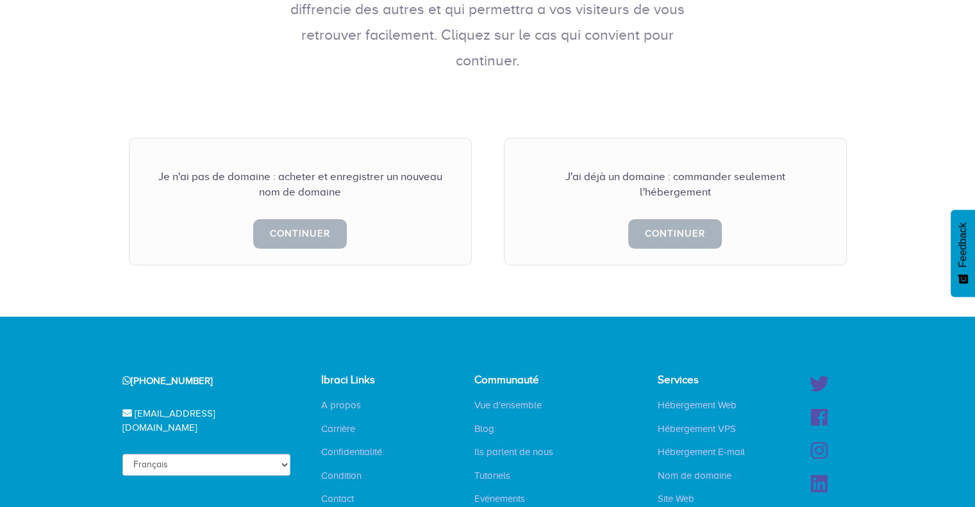
scroll to position [321, 0]
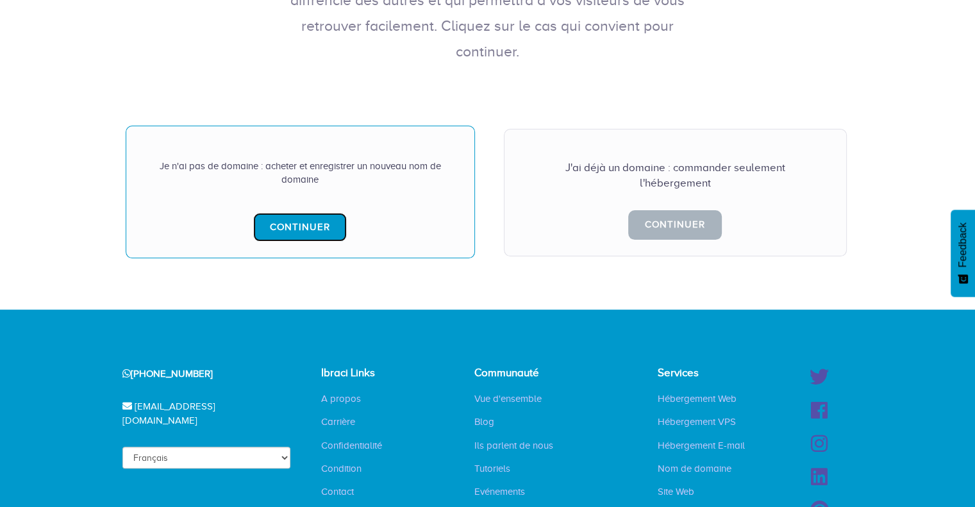
click at [289, 213] on link "Continuer" at bounding box center [300, 227] width 94 height 29
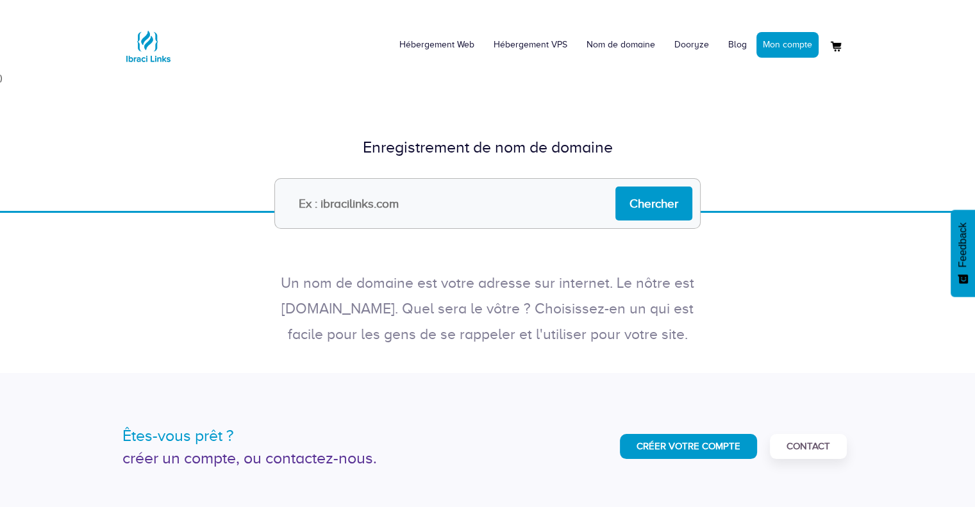
click at [369, 206] on input "text" at bounding box center [487, 203] width 426 height 51
click at [364, 203] on input "v" at bounding box center [487, 203] width 426 height 51
type input "[DOMAIN_NAME]"
click at [653, 208] on input "Chercher" at bounding box center [653, 204] width 77 height 34
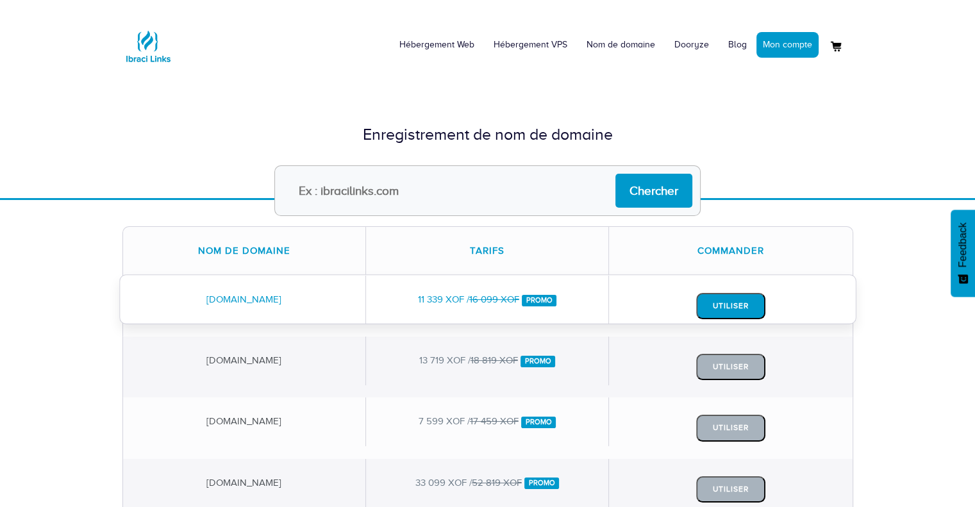
click at [731, 304] on button "Utiliser" at bounding box center [730, 306] width 69 height 26
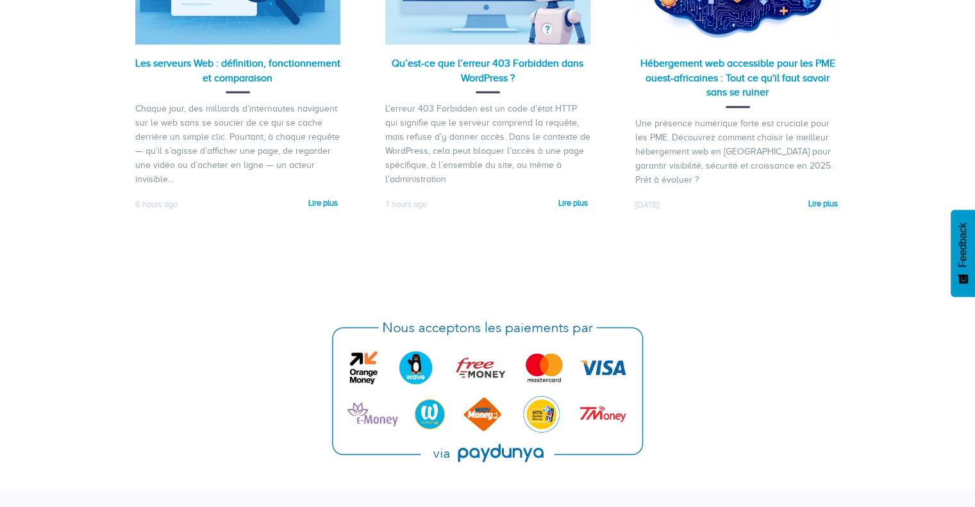
scroll to position [2990, 0]
